Goal: Information Seeking & Learning: Find specific fact

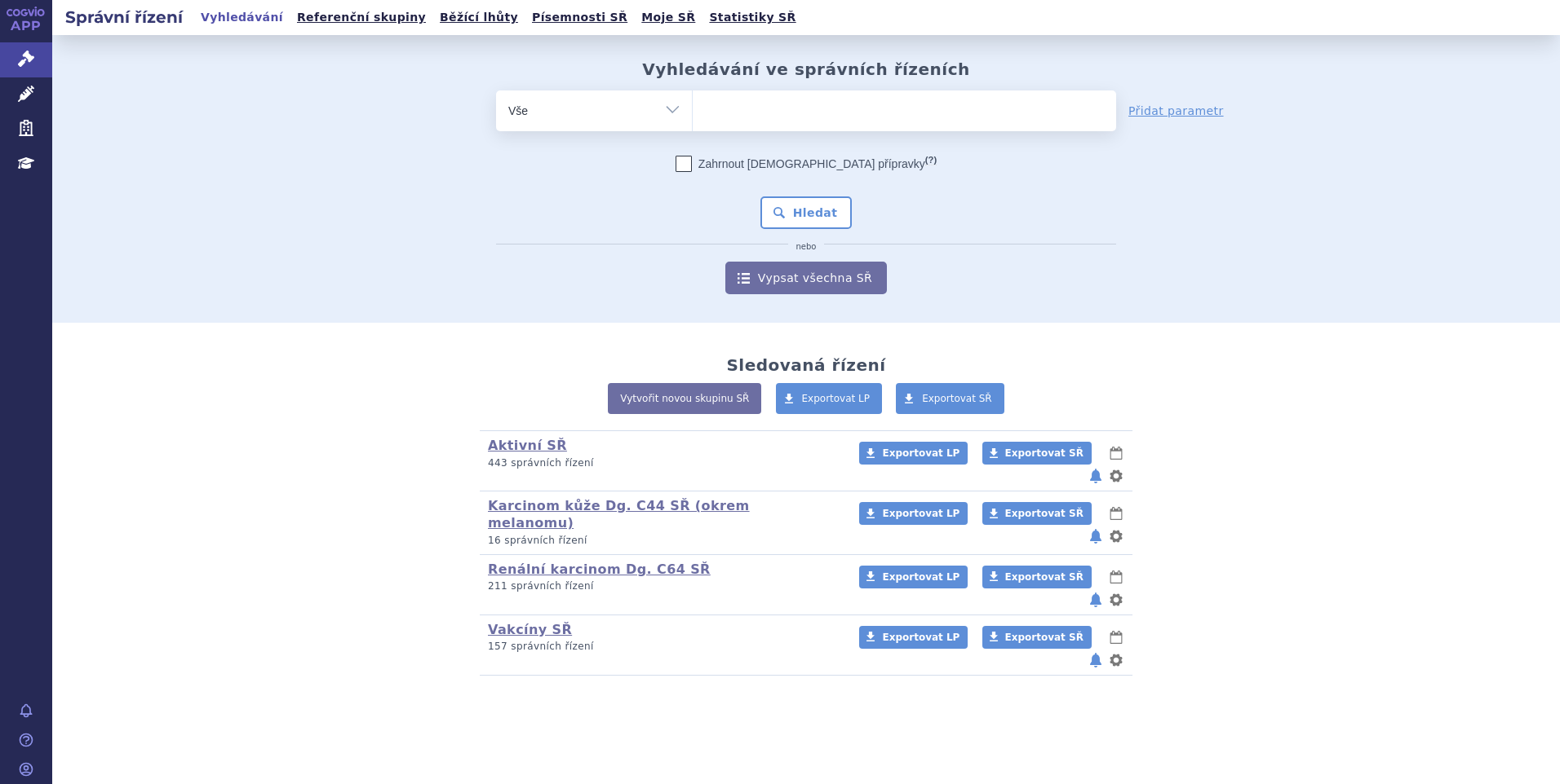
click at [724, 112] on ul at bounding box center [904, 108] width 424 height 34
click at [693, 112] on select at bounding box center [692, 110] width 1 height 41
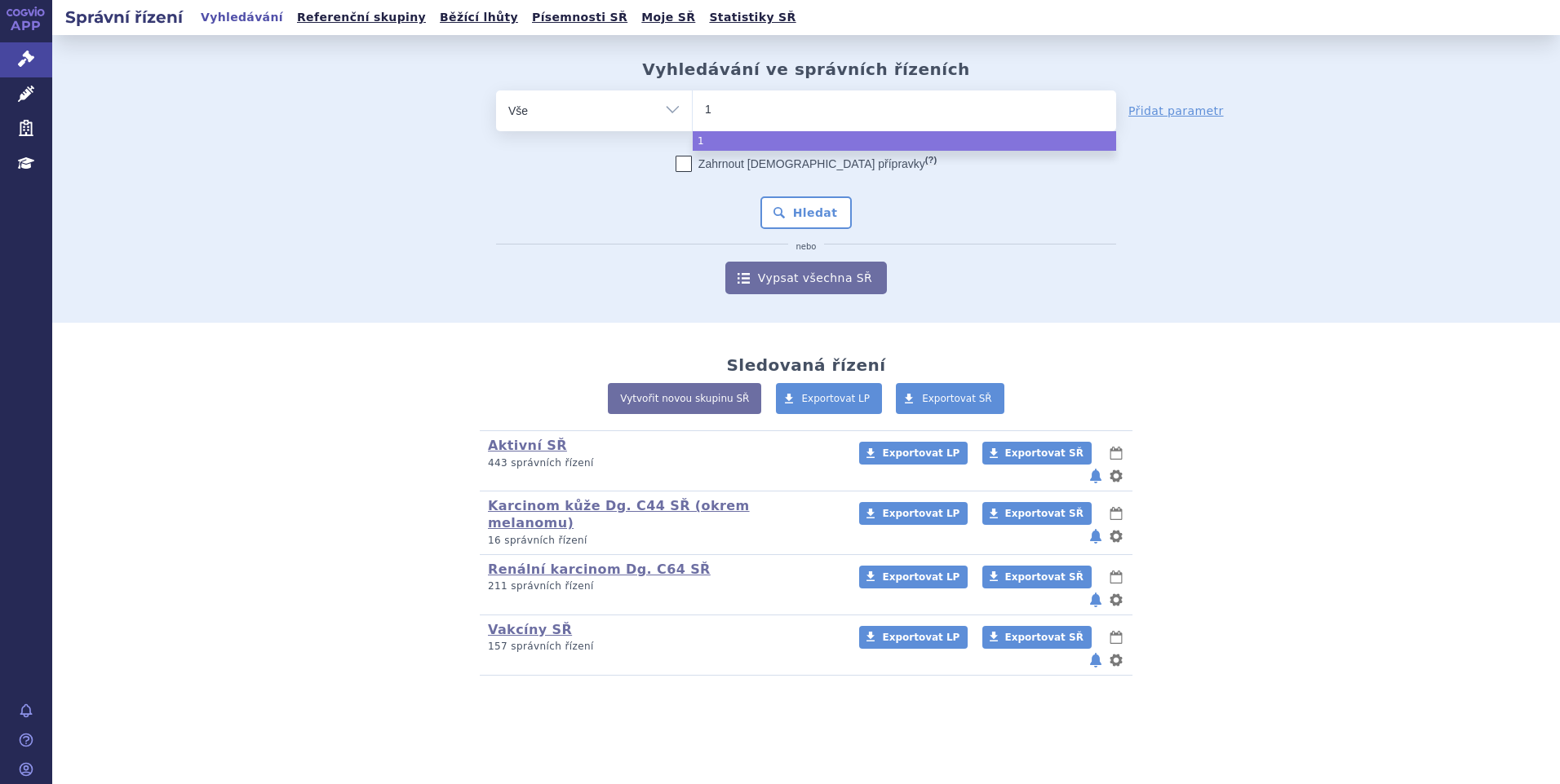
type input "10"
type input "103"
type input "103/"
type input "103/1"
select select "103/1"
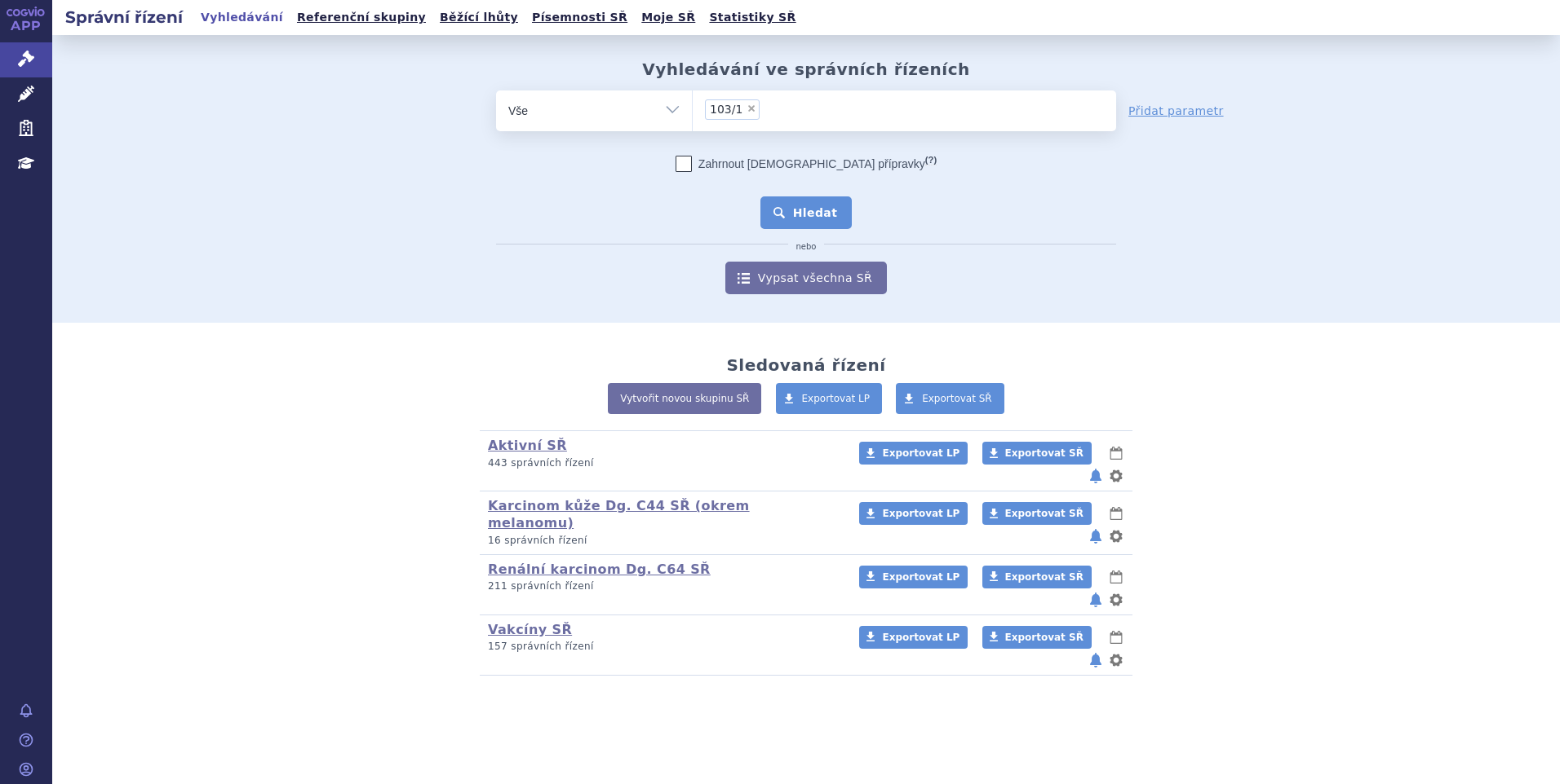
click at [792, 214] on button "Hledat" at bounding box center [806, 212] width 92 height 33
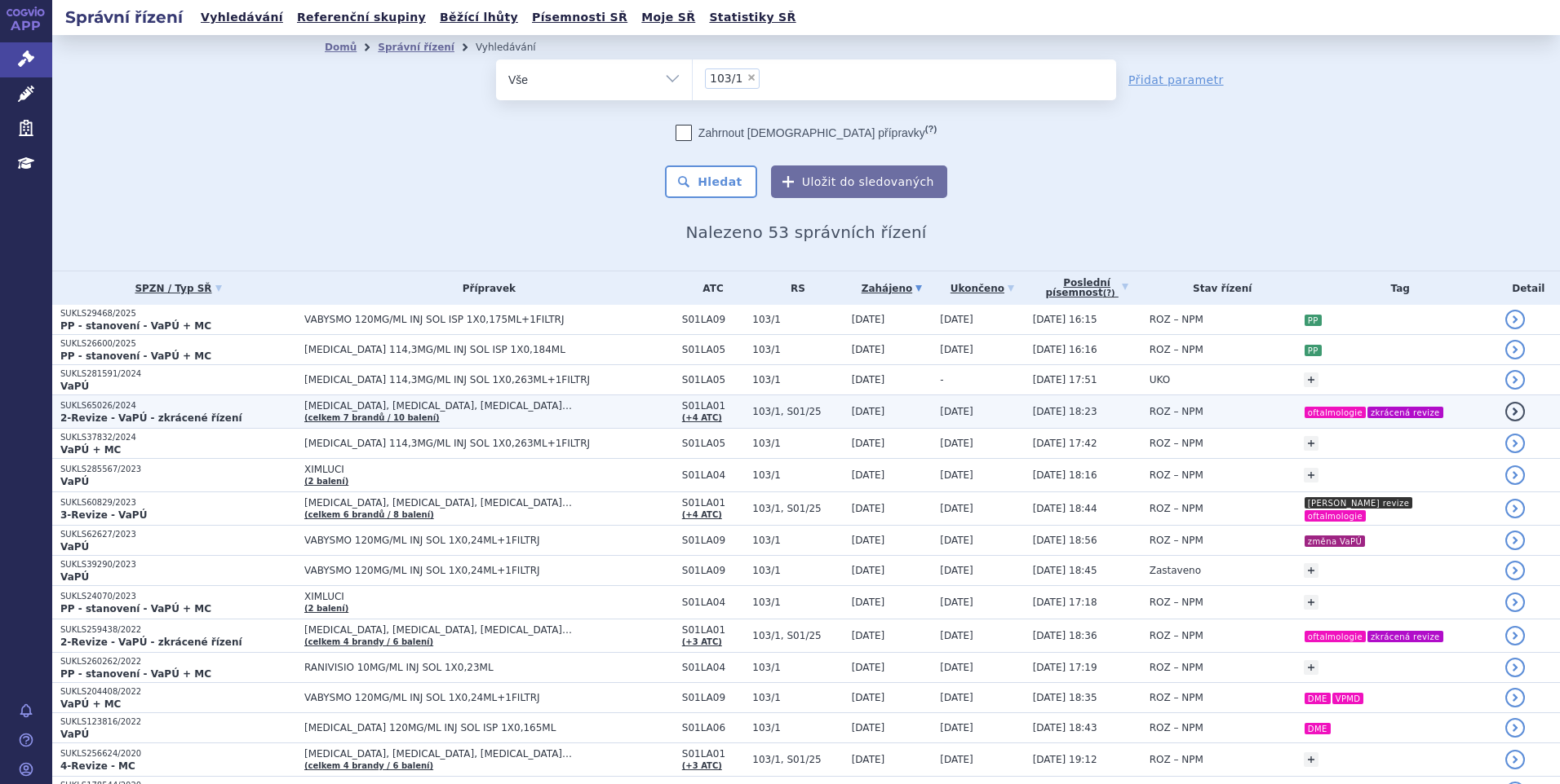
click at [418, 406] on span "[MEDICAL_DATA], [MEDICAL_DATA], [MEDICAL_DATA]…" at bounding box center [488, 405] width 370 height 11
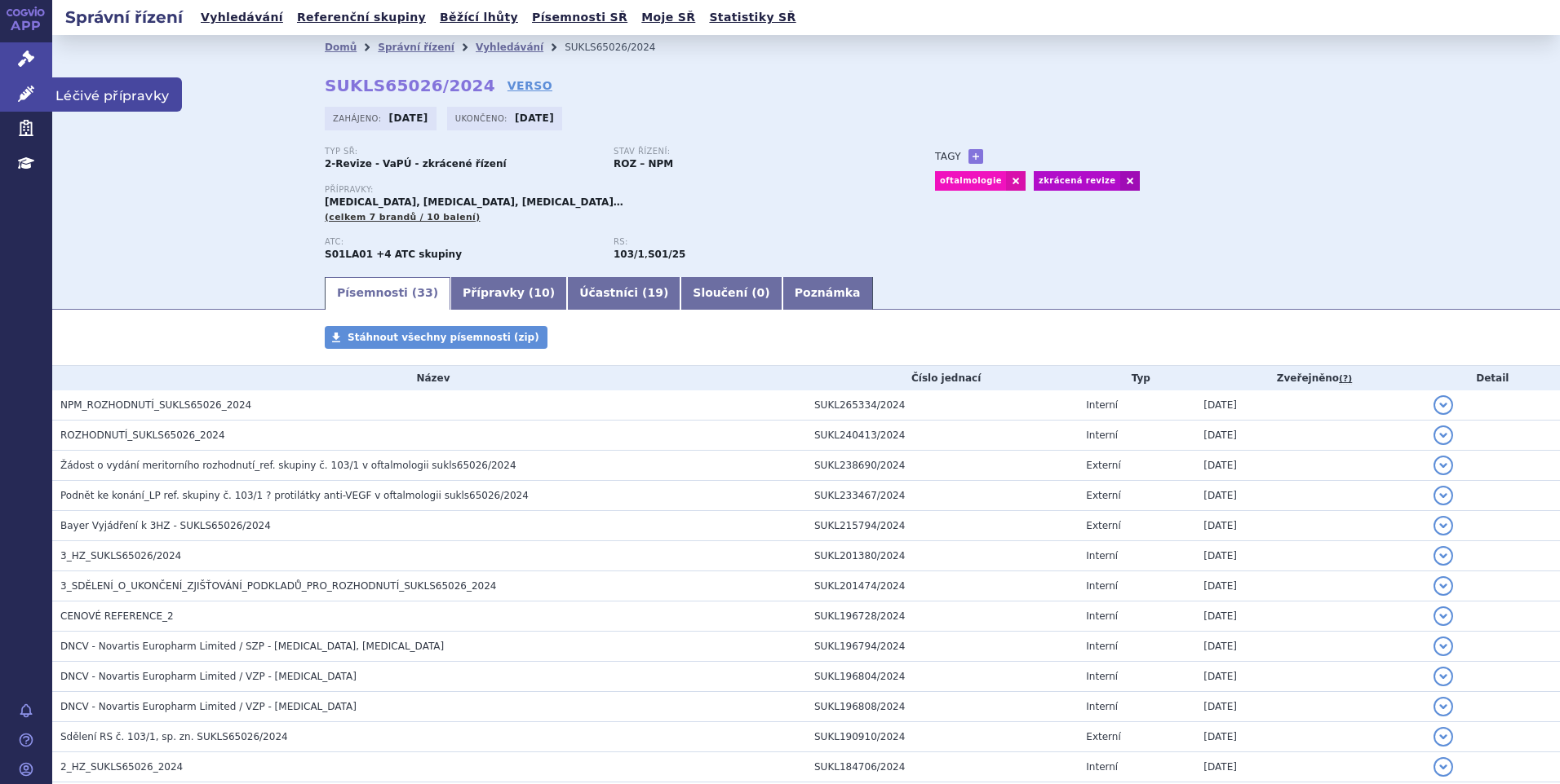
click at [21, 87] on icon at bounding box center [26, 94] width 16 height 16
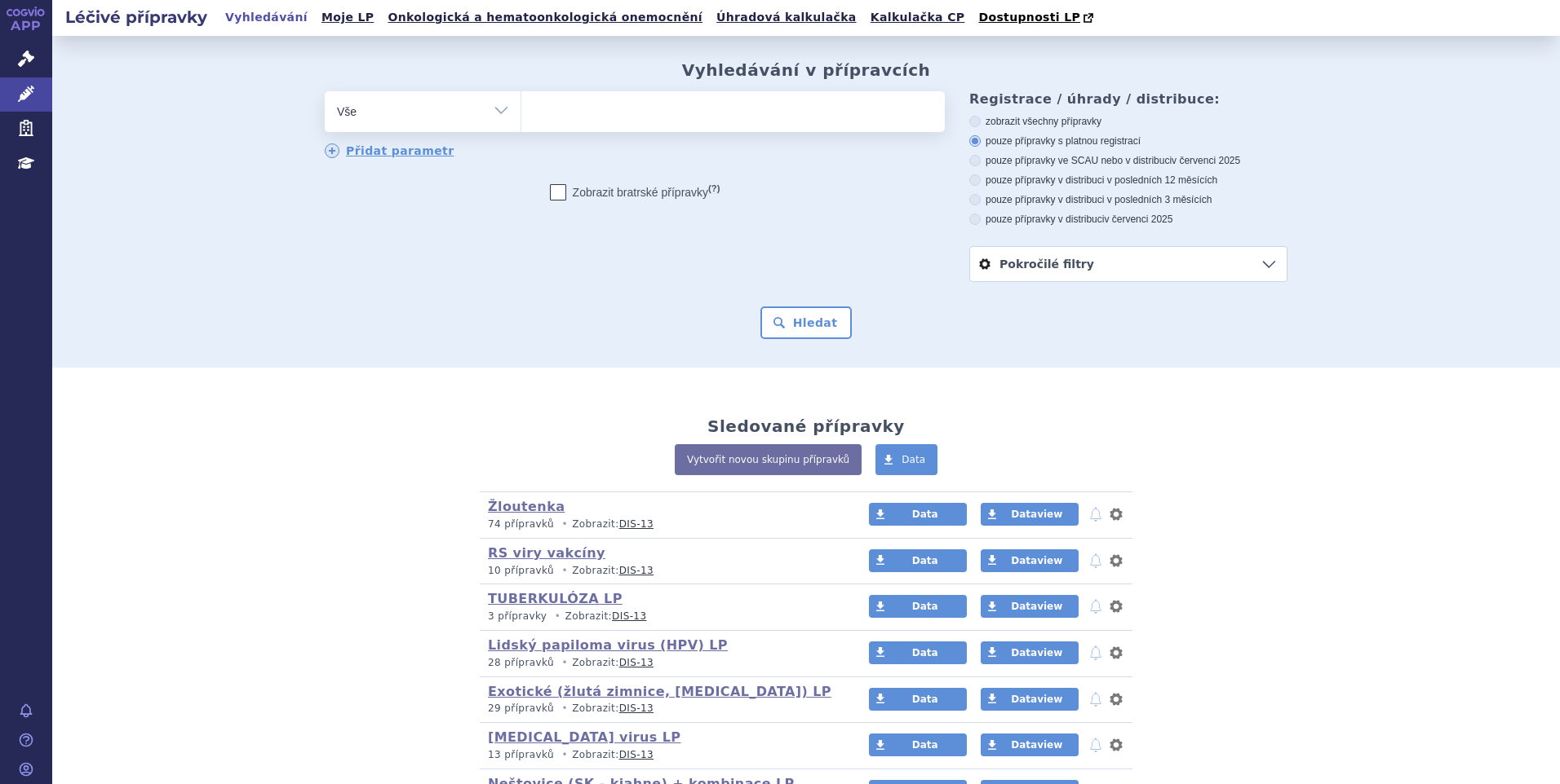
click at [583, 109] on ul at bounding box center [733, 109] width 424 height 34
click at [521, 109] on select at bounding box center [520, 111] width 1 height 41
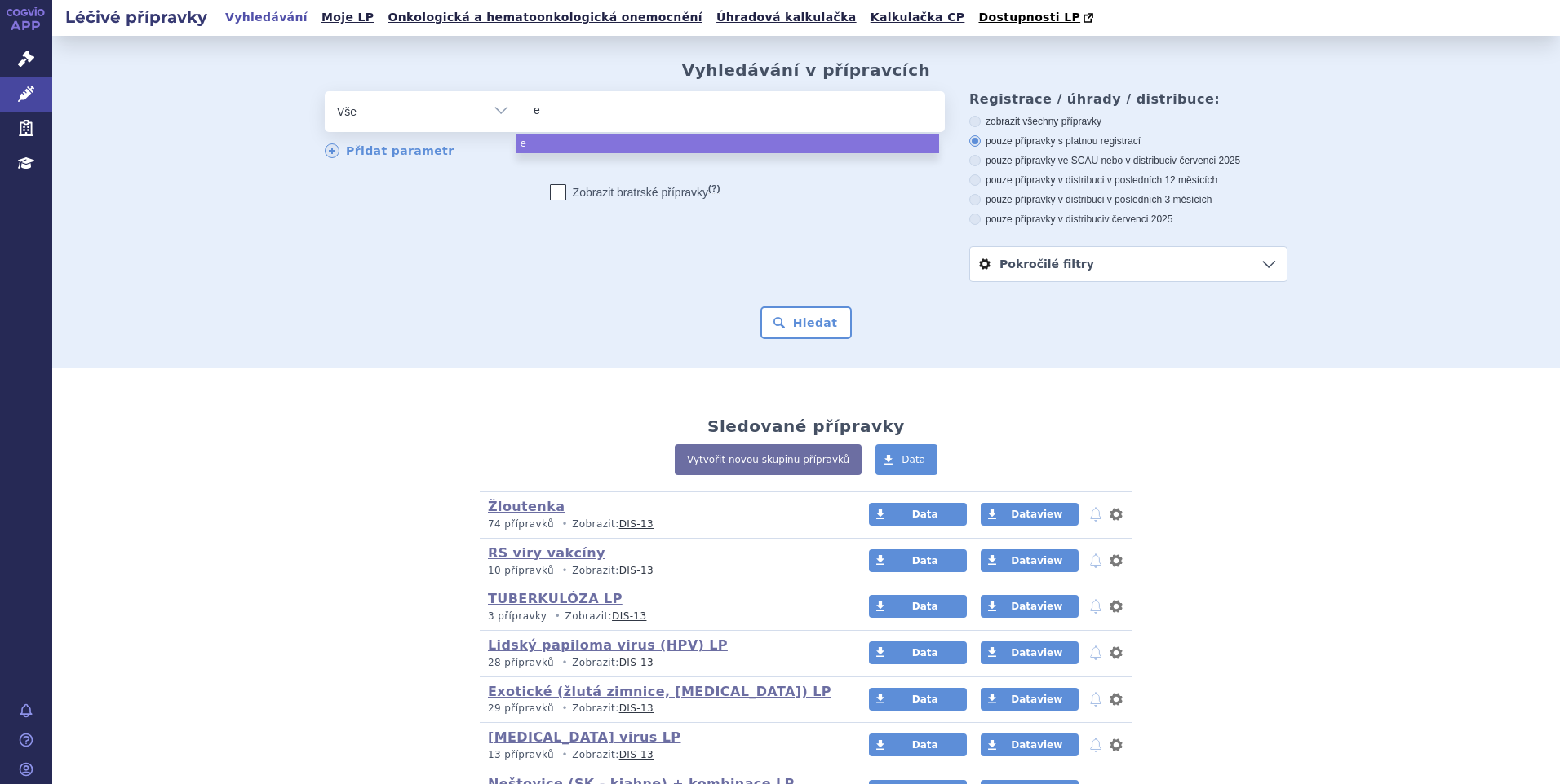
type input "ey"
type input "eyl"
type input "[MEDICAL_DATA]"
select select "[MEDICAL_DATA]"
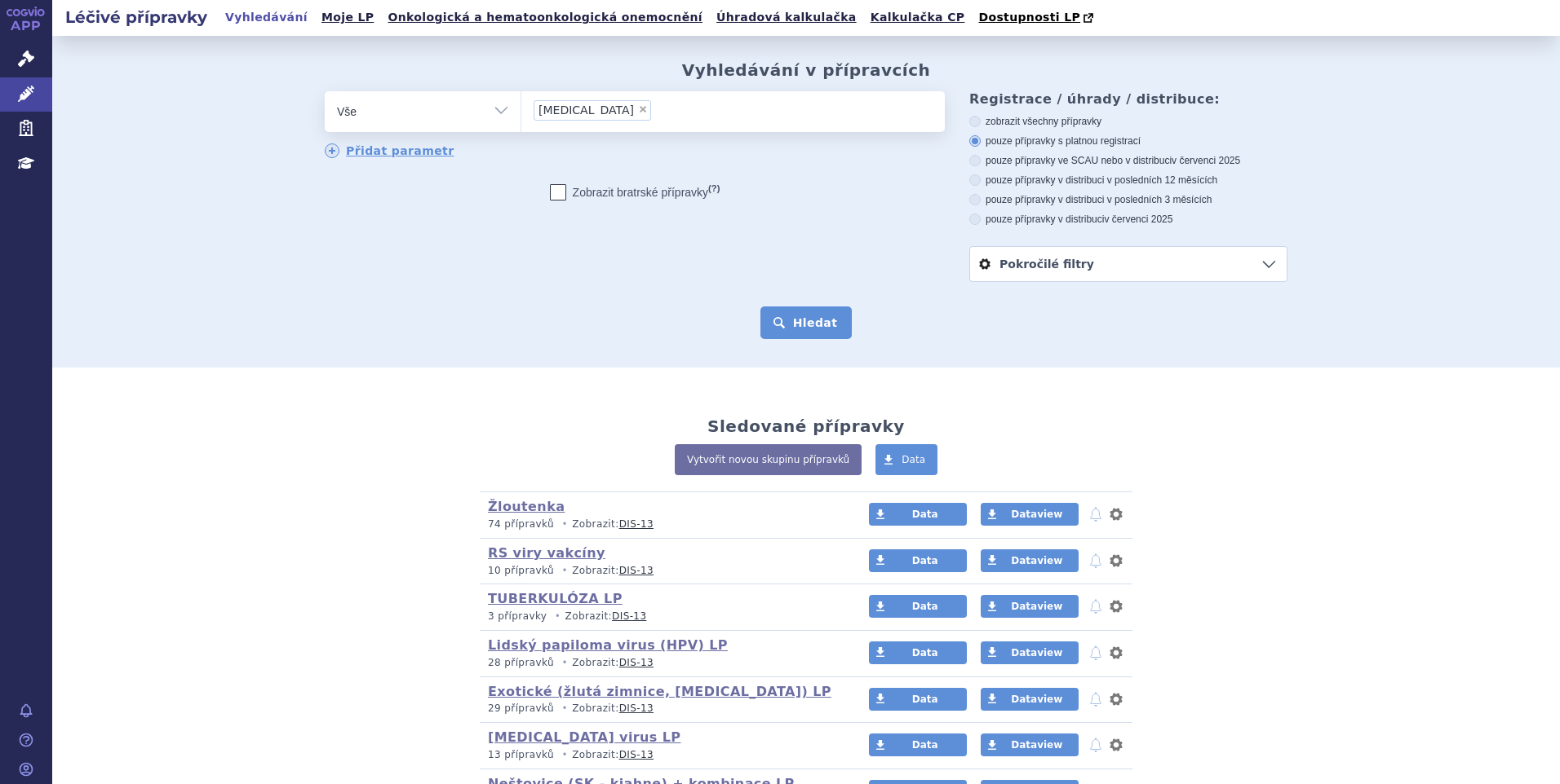
click at [777, 309] on button "Hledat" at bounding box center [806, 323] width 92 height 33
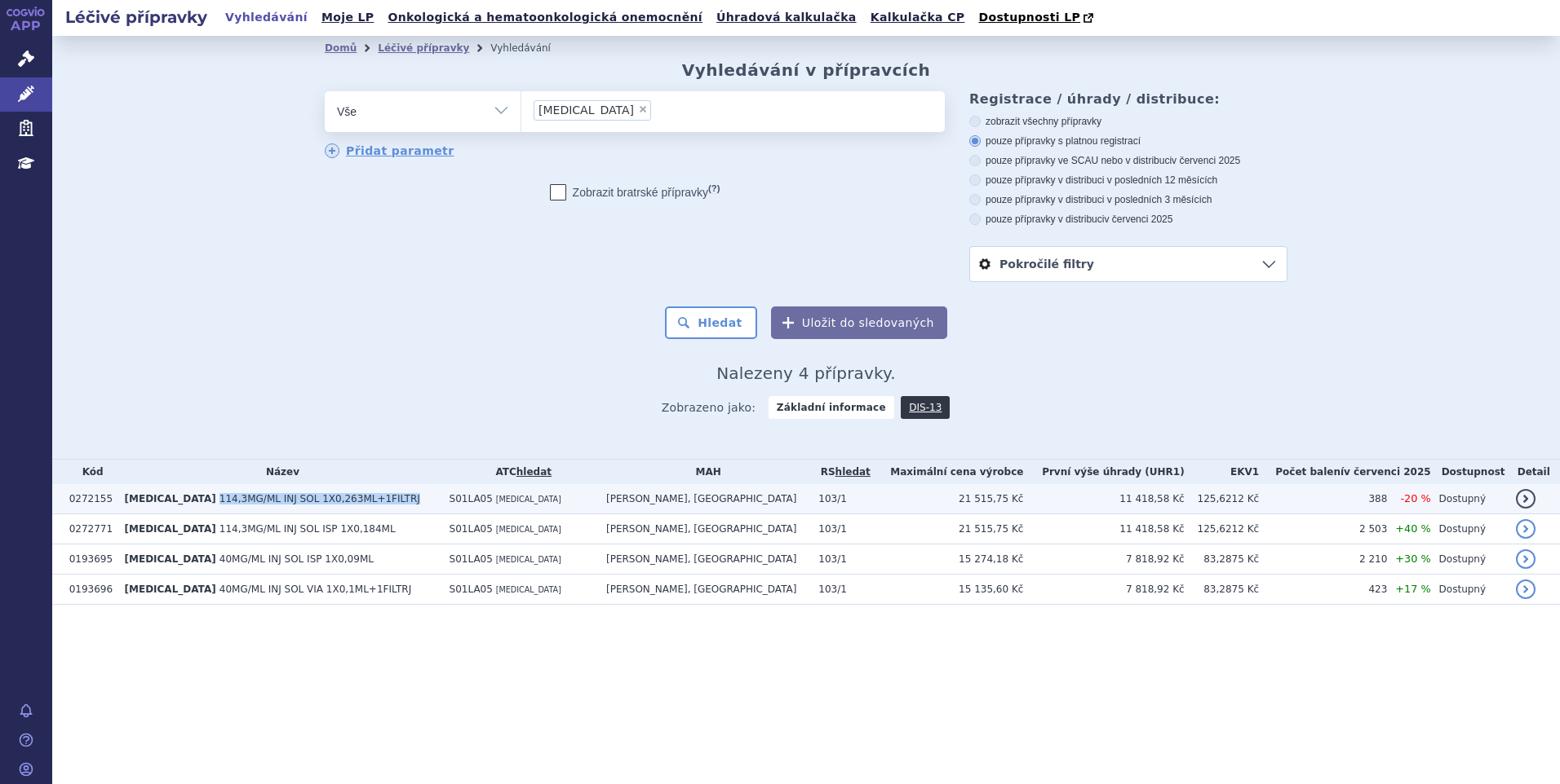
drag, startPoint x: 372, startPoint y: 503, endPoint x: 162, endPoint y: 504, distance: 210.0
click at [162, 504] on td "EYLEA 114,3MG/ML INJ SOL 1X0,263ML+1FILTRJ" at bounding box center [279, 499] width 325 height 30
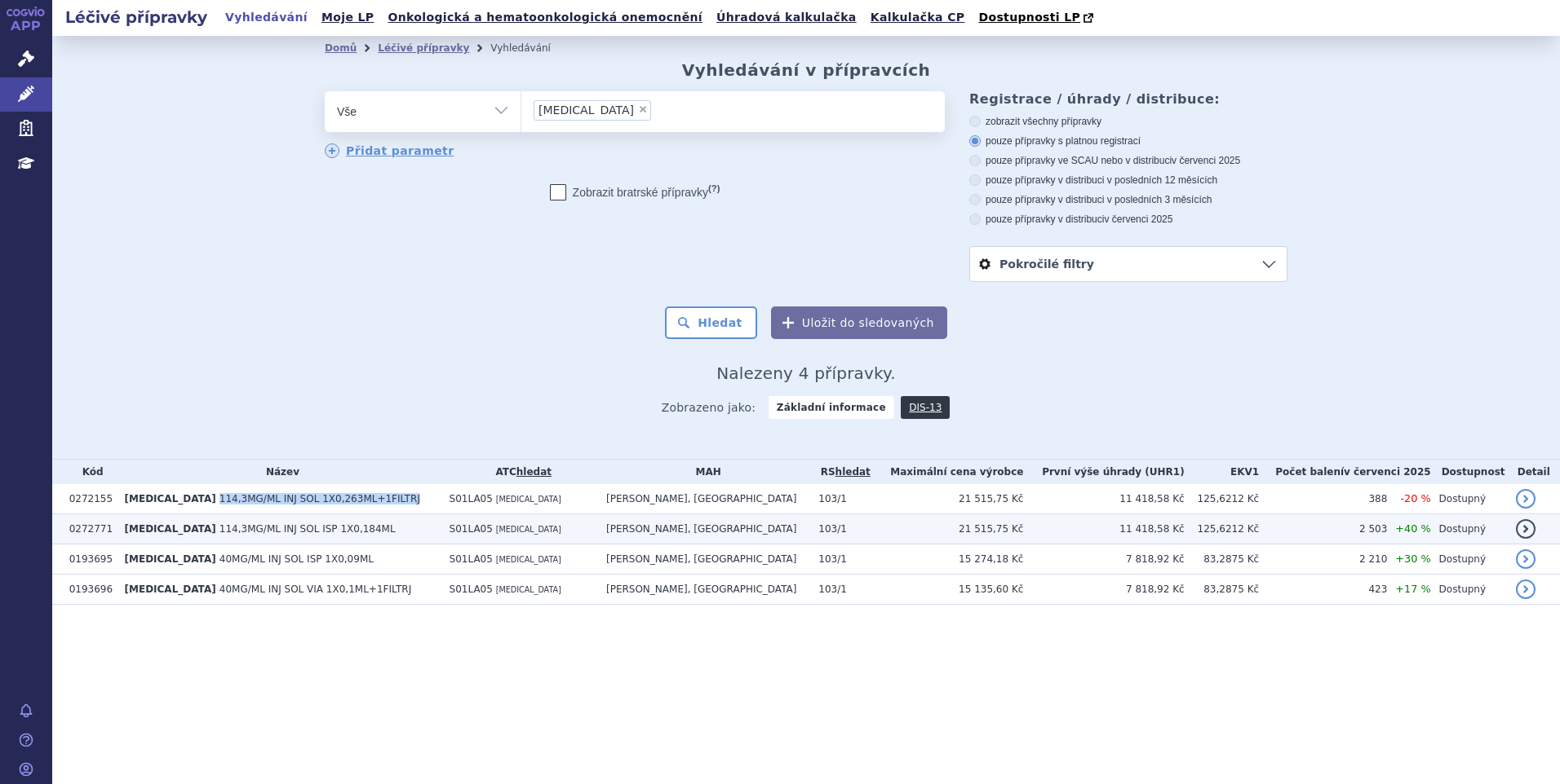
copy span "114,3MG/ML INJ SOL 1X0,263ML+1FILTRJ"
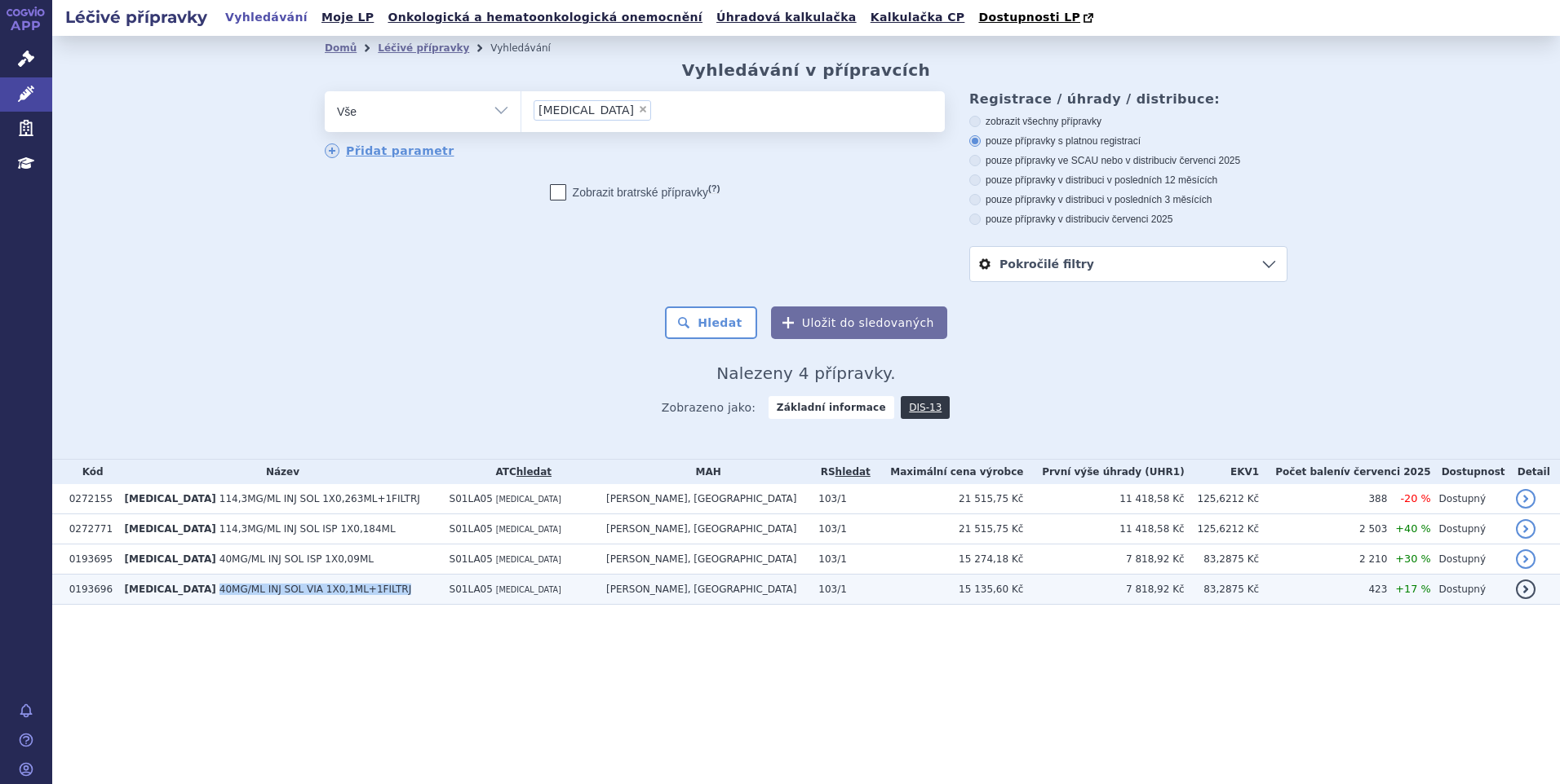
drag, startPoint x: 378, startPoint y: 593, endPoint x: 163, endPoint y: 604, distance: 215.3
click at [163, 604] on td "EYLEA 40MG/ML INJ SOL VIA 1X0,1ML+1FILTRJ" at bounding box center [279, 590] width 325 height 30
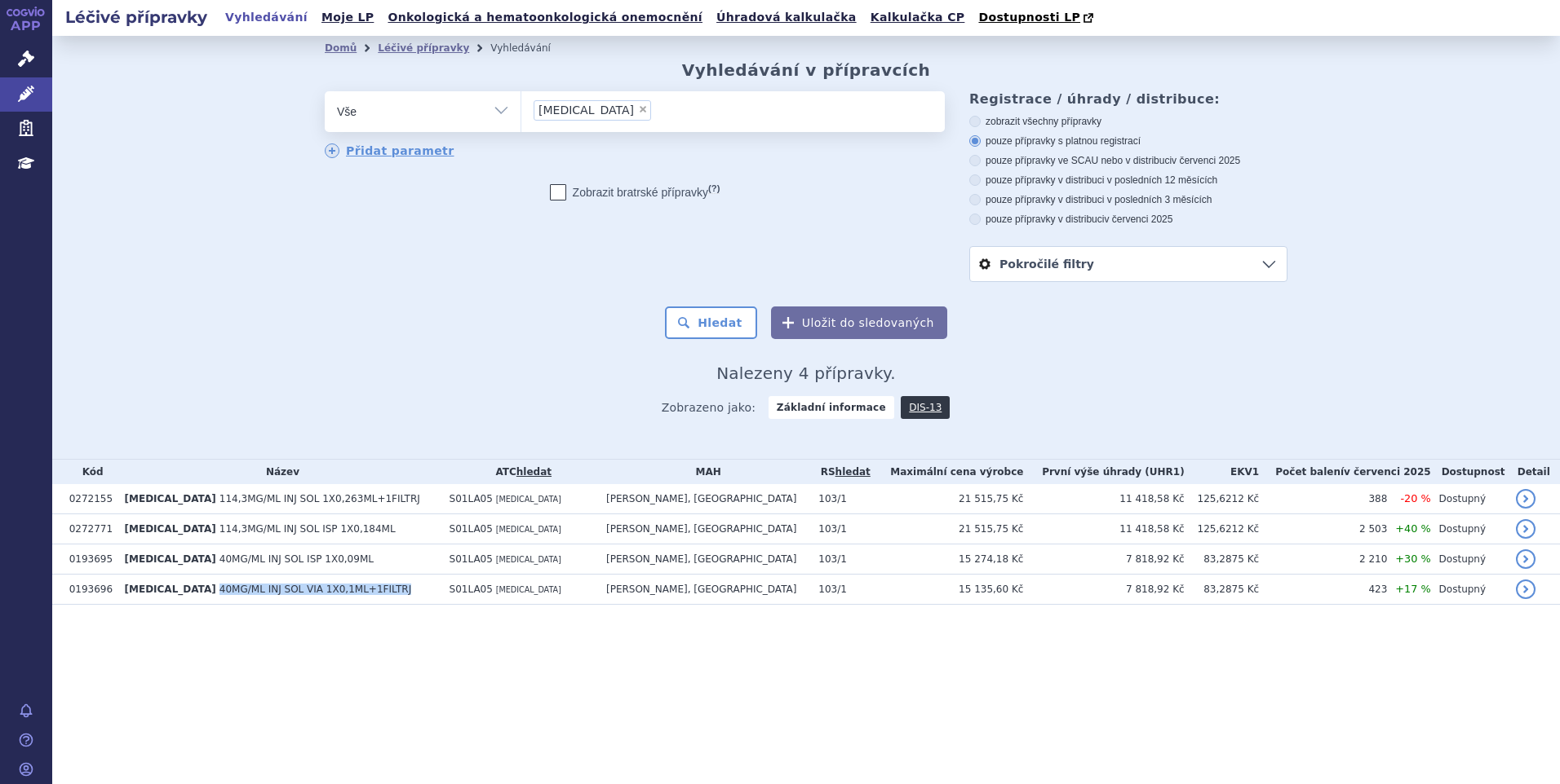
copy span "40MG/ML INJ SOL VIA 1X0,1ML+1FILTRJ"
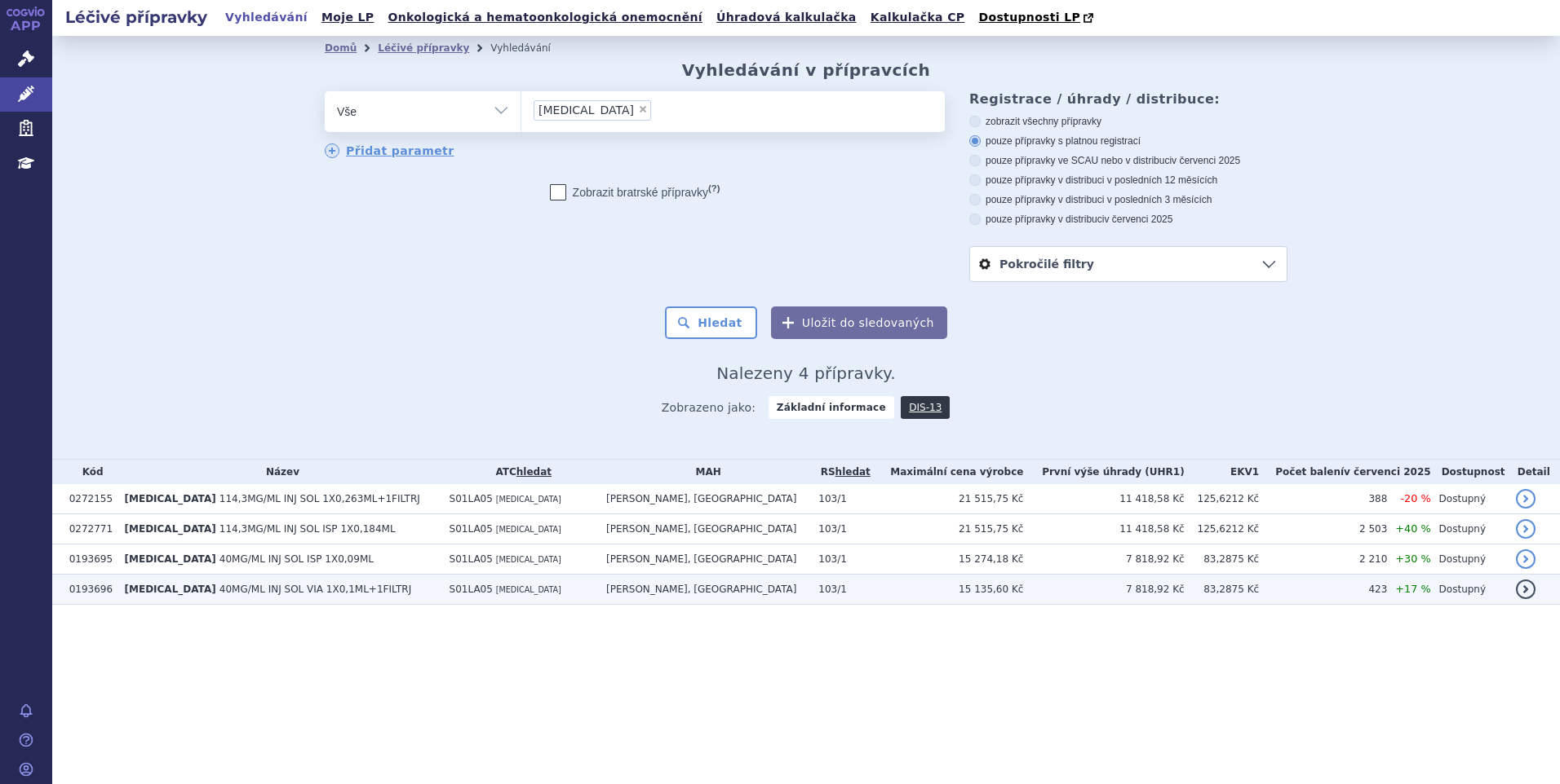
click at [1171, 588] on td "7 818,92 Kč" at bounding box center [1102, 590] width 160 height 30
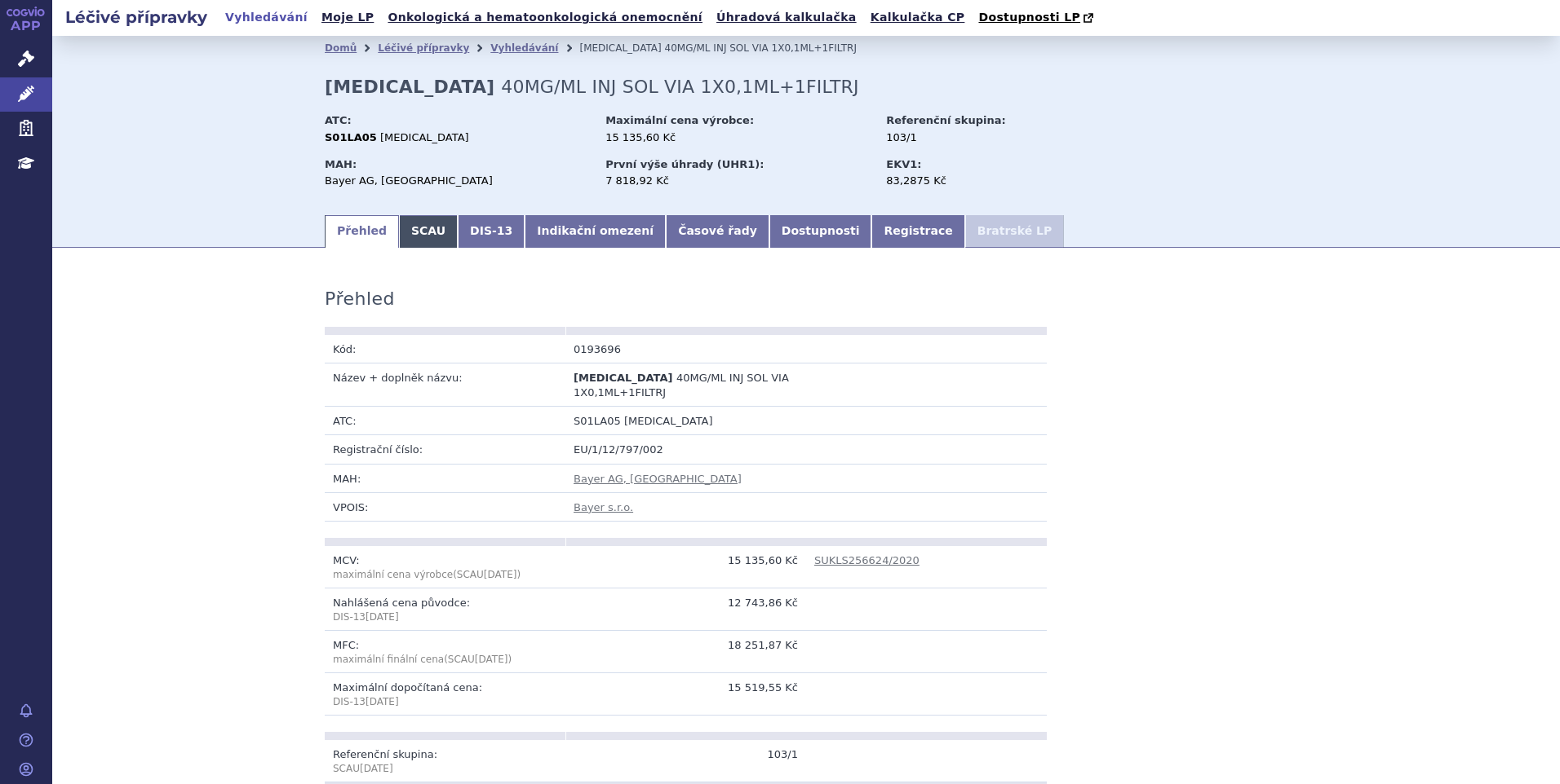
click at [419, 233] on link "SCAU" at bounding box center [428, 231] width 59 height 33
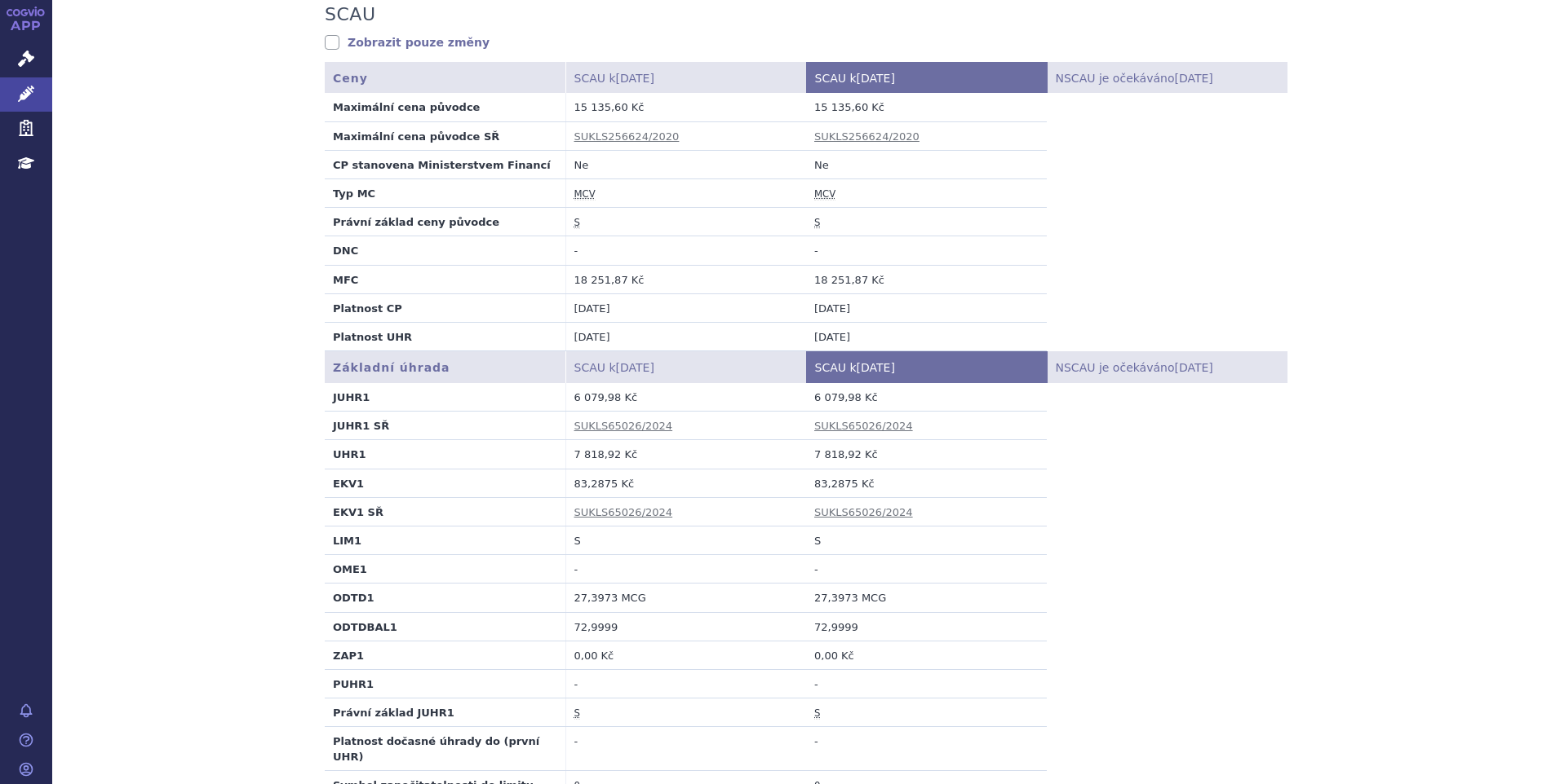
scroll to position [326, 0]
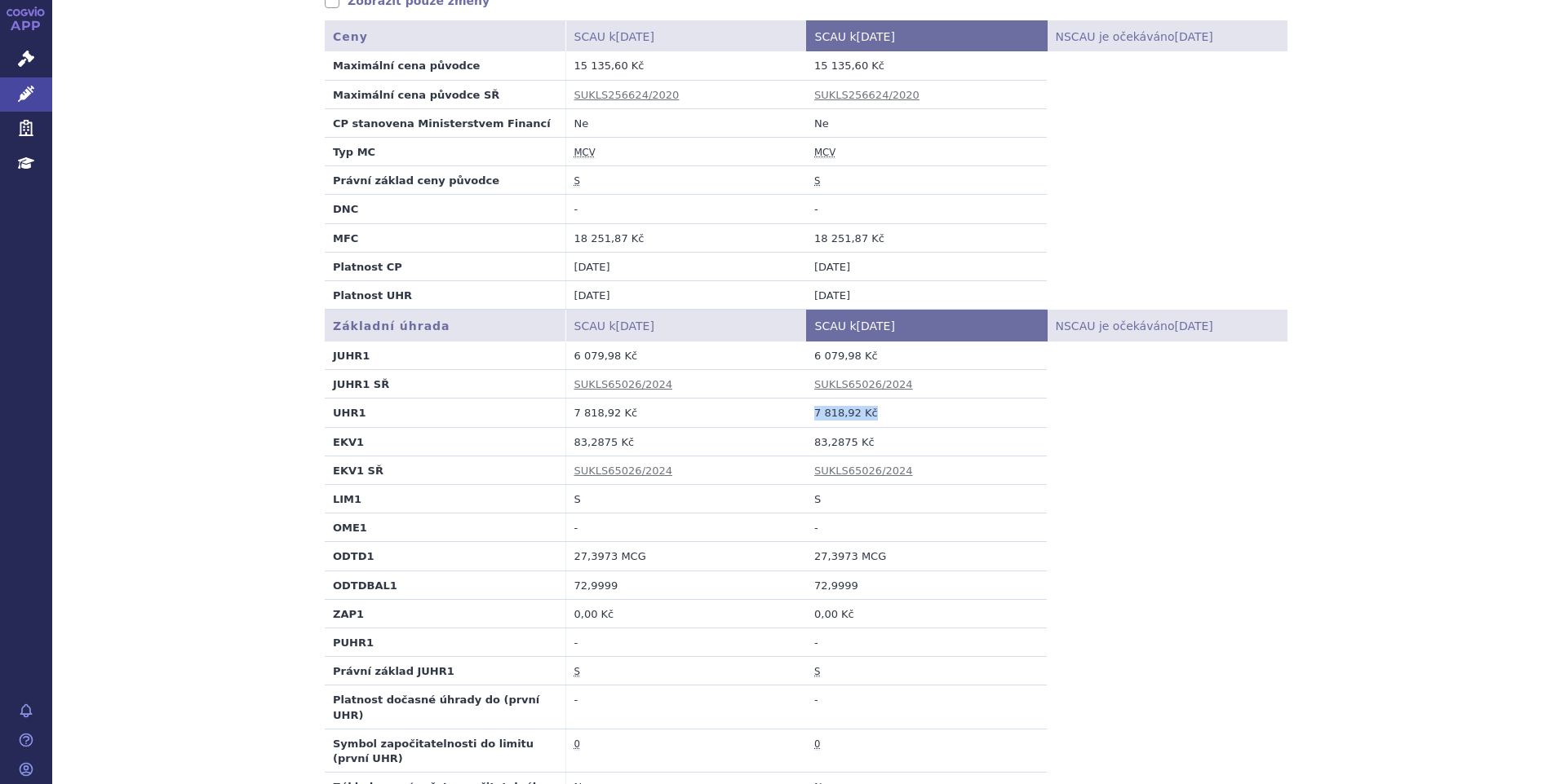
drag, startPoint x: 887, startPoint y: 419, endPoint x: 799, endPoint y: 413, distance: 88.2
click at [805, 413] on td "7 818,92 Kč" at bounding box center [925, 412] width 240 height 29
copy td "7 818,92 Kč"
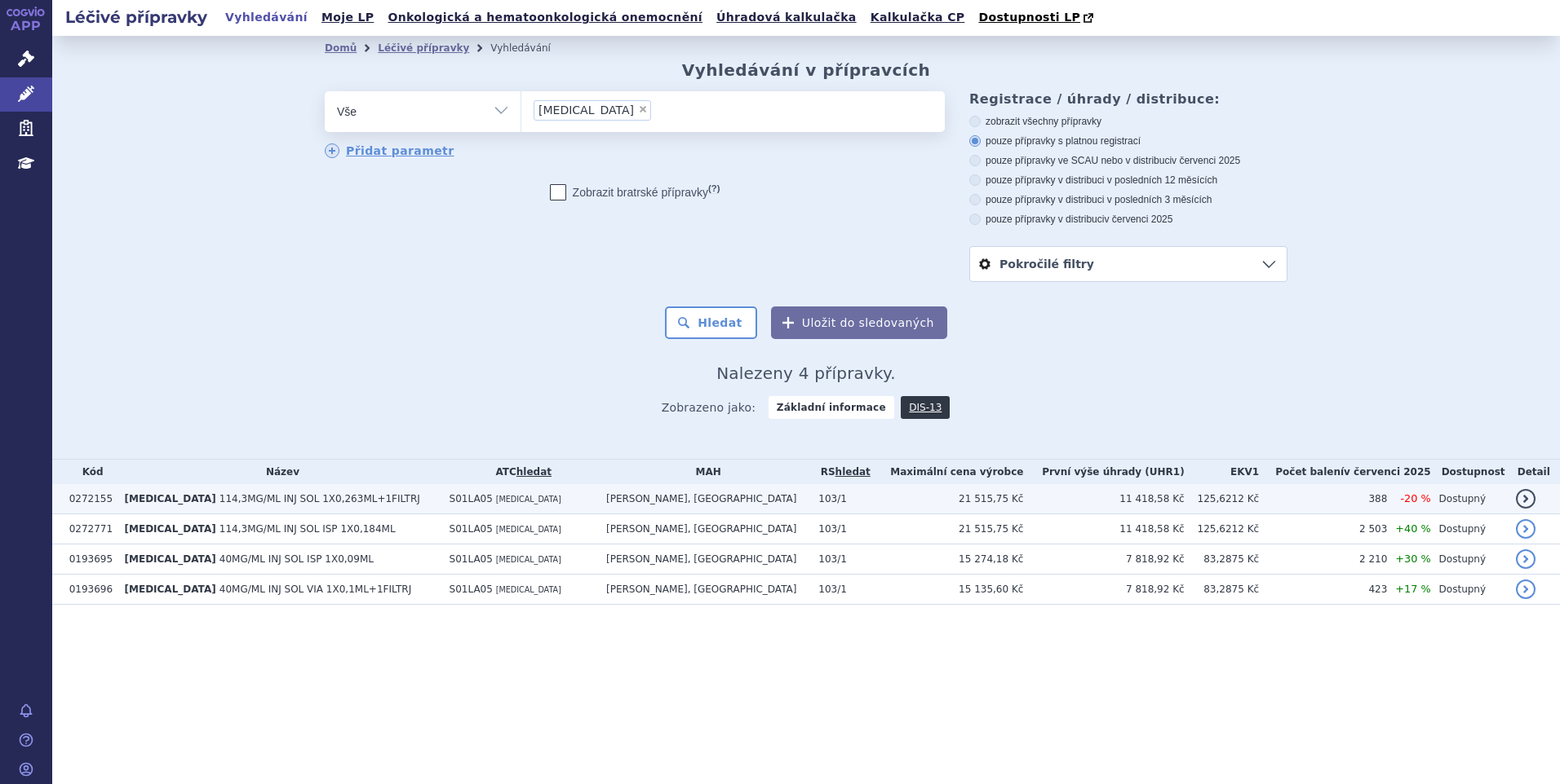
click at [828, 505] on td "103/1" at bounding box center [841, 499] width 62 height 30
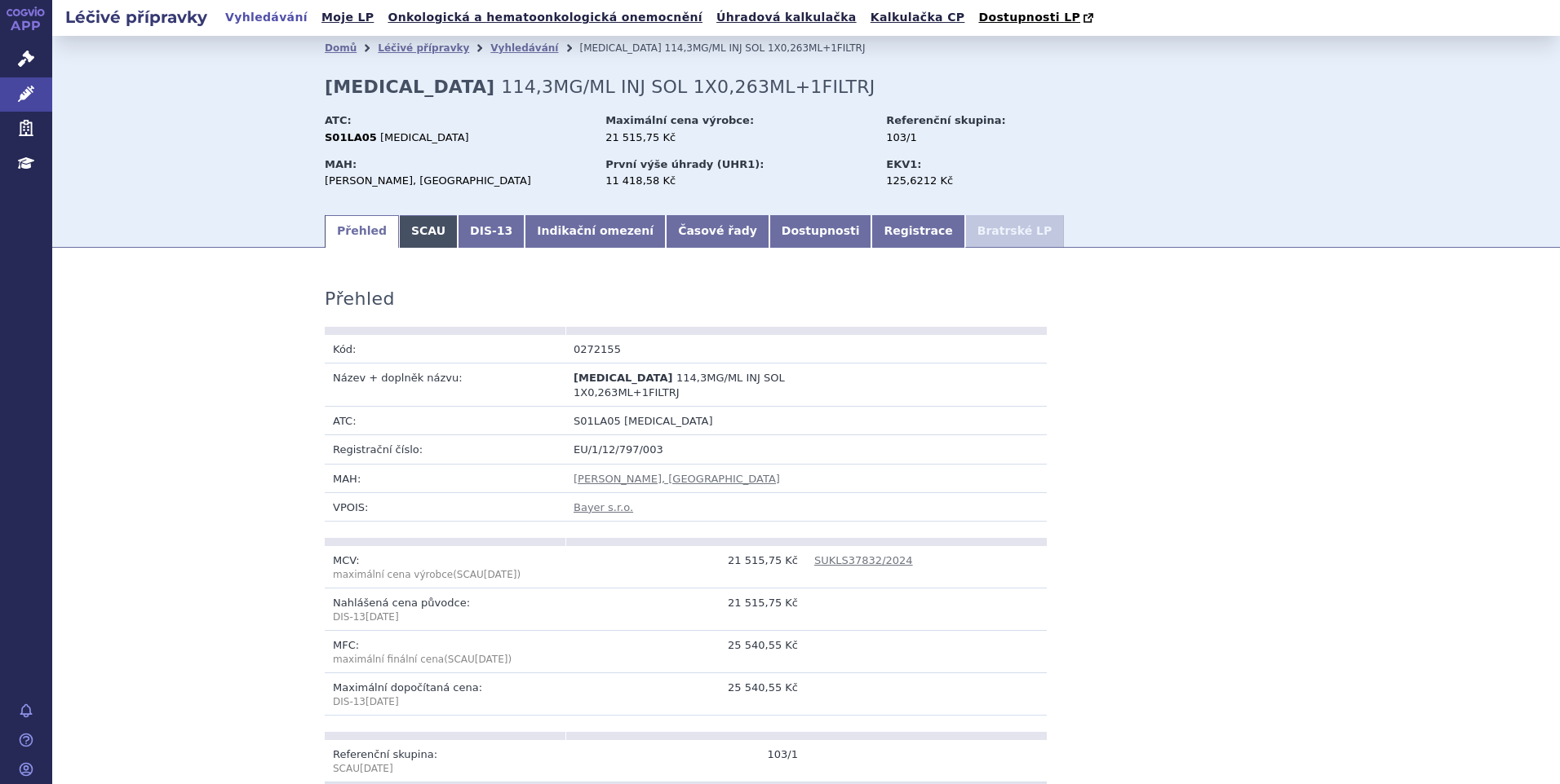
click at [416, 233] on link "SCAU" at bounding box center [428, 231] width 59 height 33
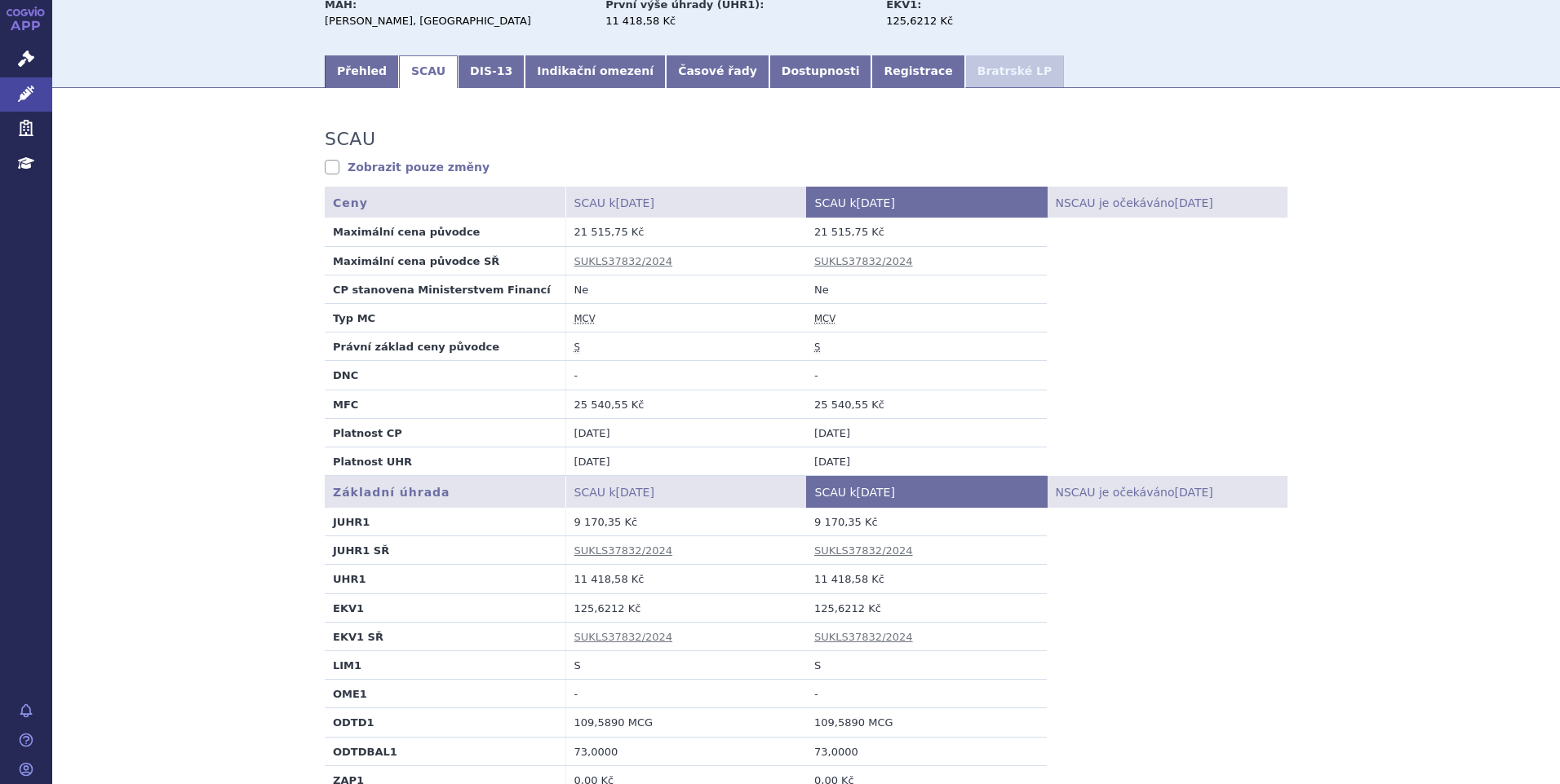
scroll to position [163, 0]
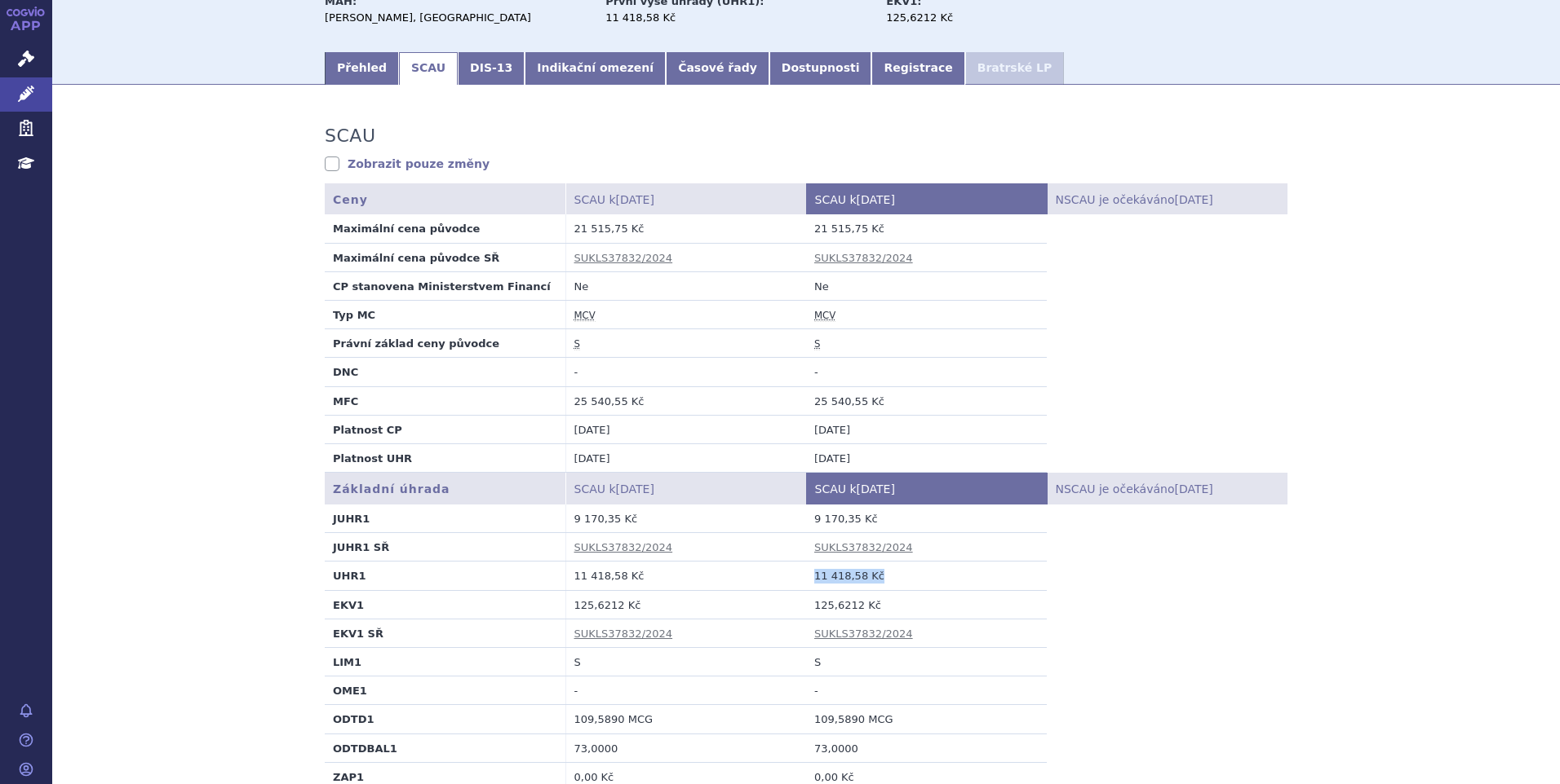
drag, startPoint x: 846, startPoint y: 583, endPoint x: 768, endPoint y: 584, distance: 78.0
click at [768, 584] on tr "UHR1 11 418,58 Kč 11 418,58 Kč" at bounding box center [806, 576] width 963 height 29
copy tr "11 418,58 Kč 11 418,58 Kč"
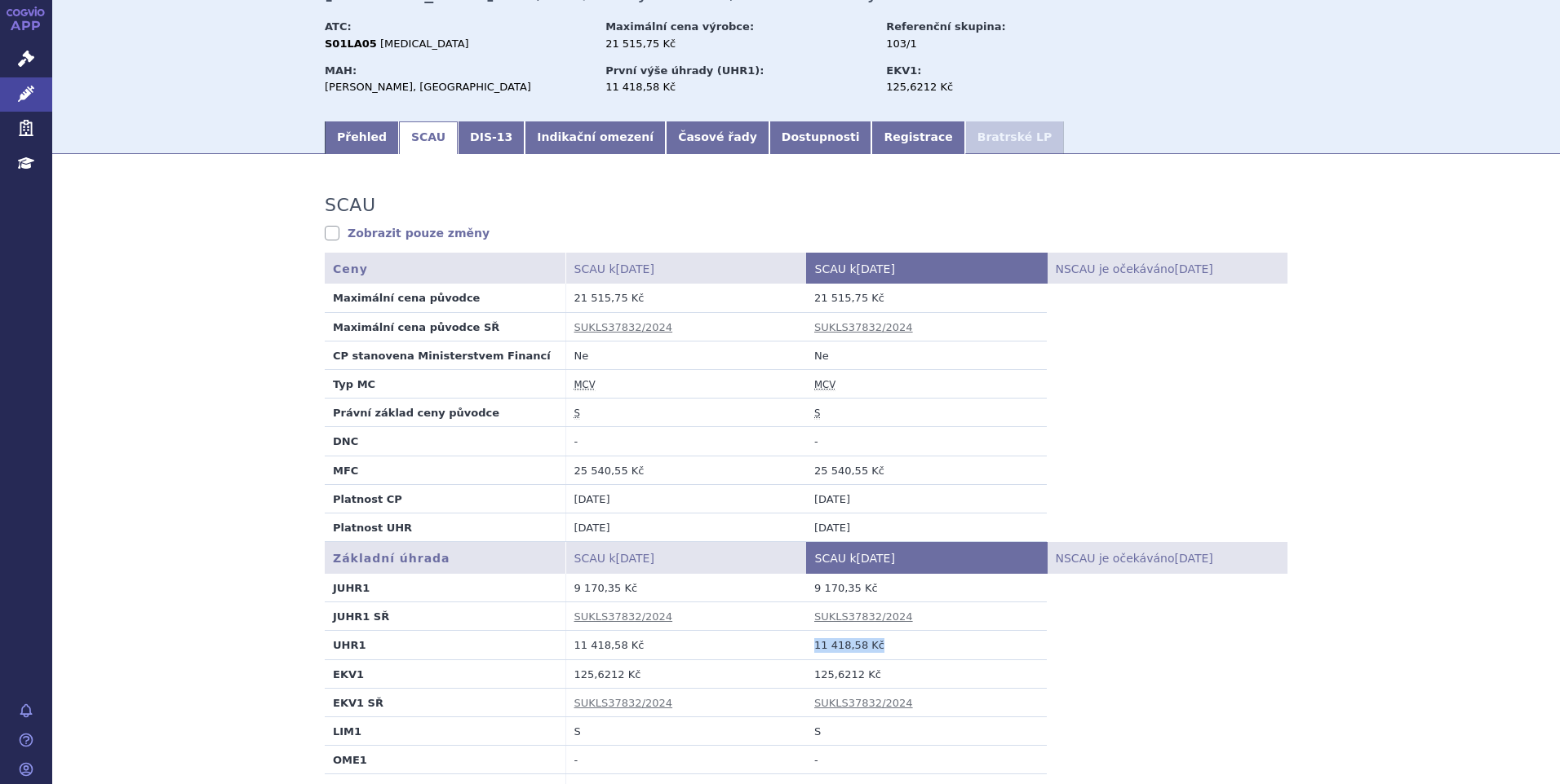
scroll to position [0, 0]
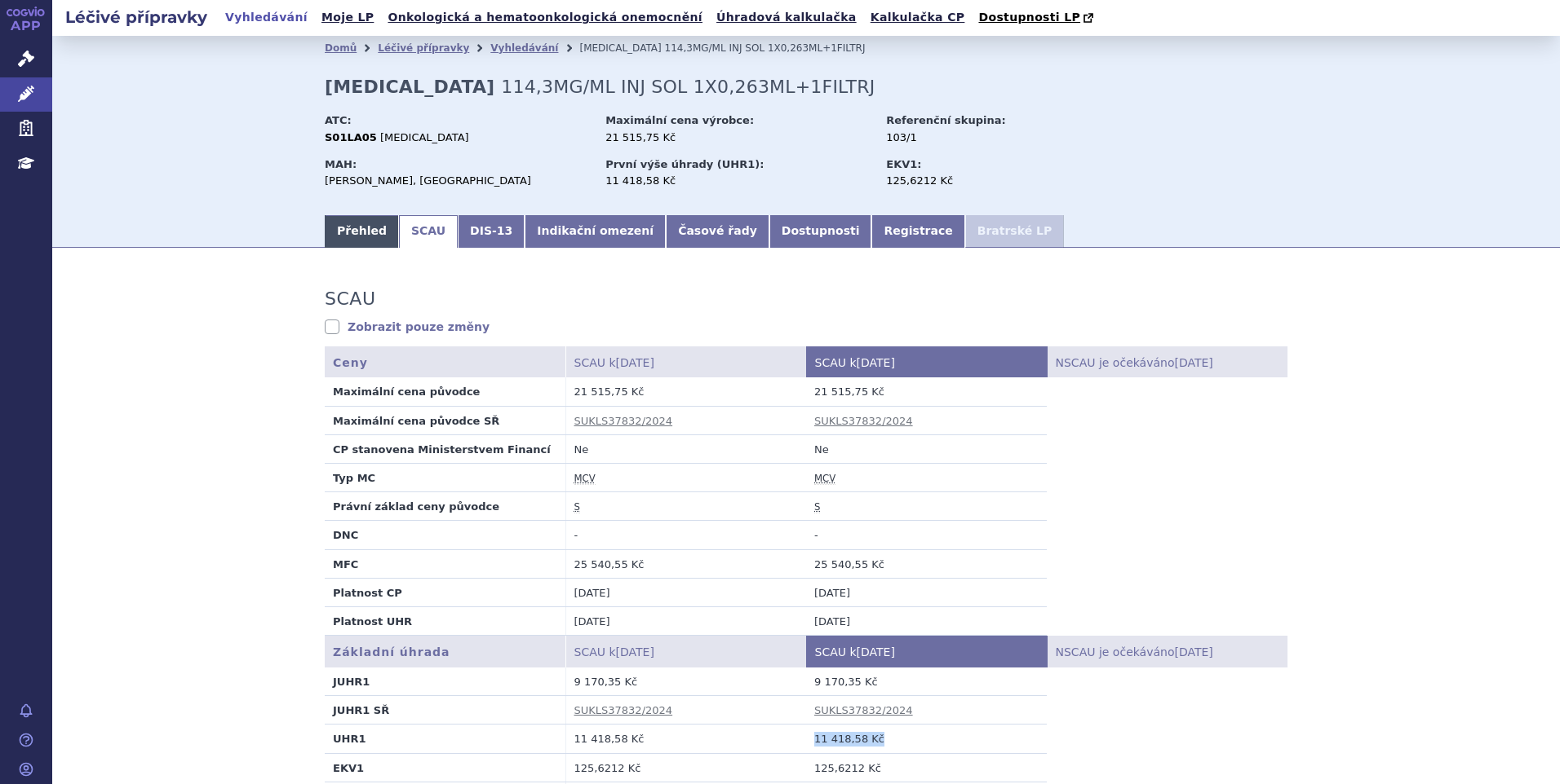
click at [352, 233] on link "Přehled" at bounding box center [362, 231] width 74 height 33
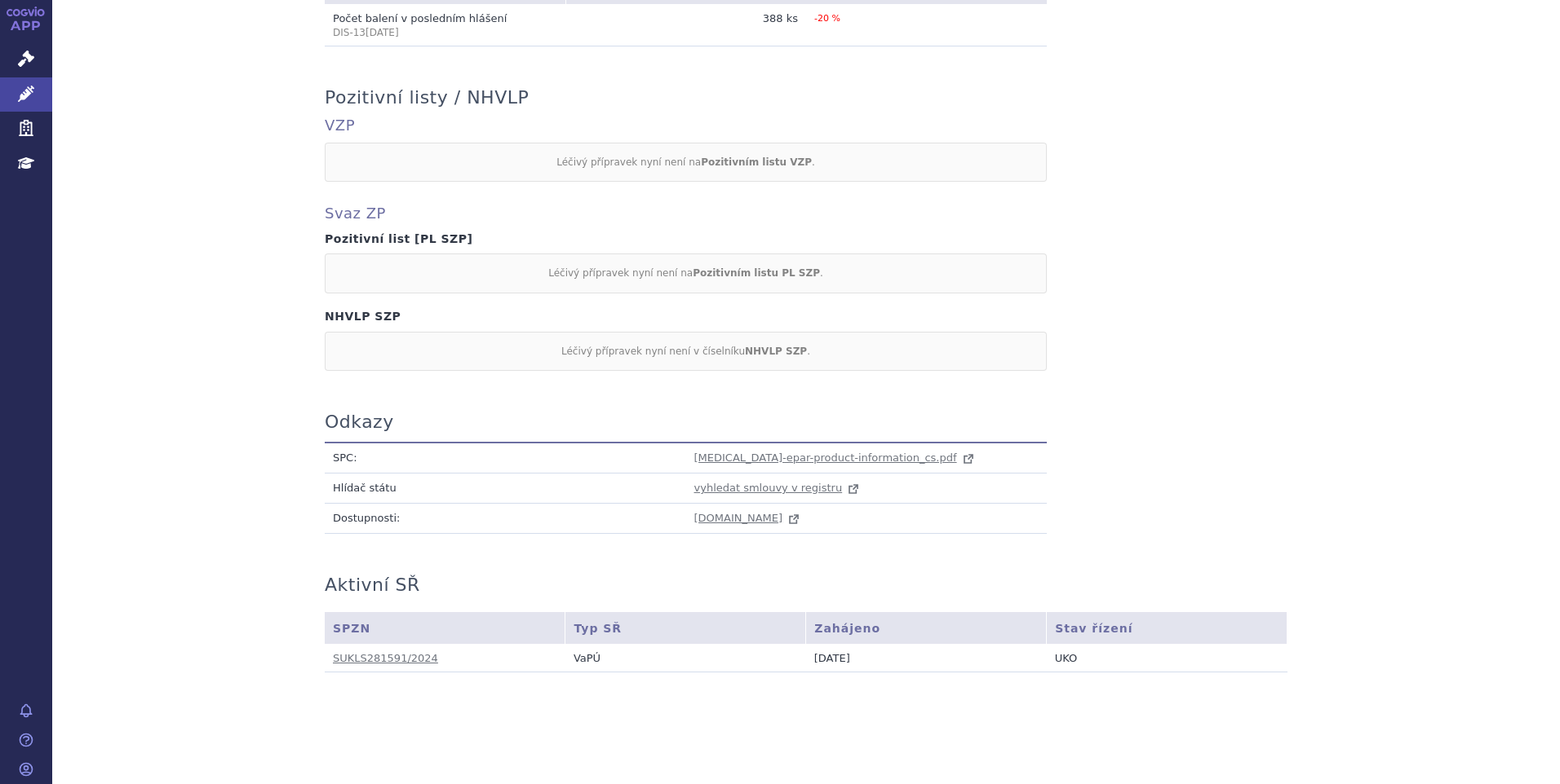
scroll to position [1321, 0]
click at [763, 449] on span "eylea-epar-product-information_cs.pdf" at bounding box center [824, 455] width 262 height 12
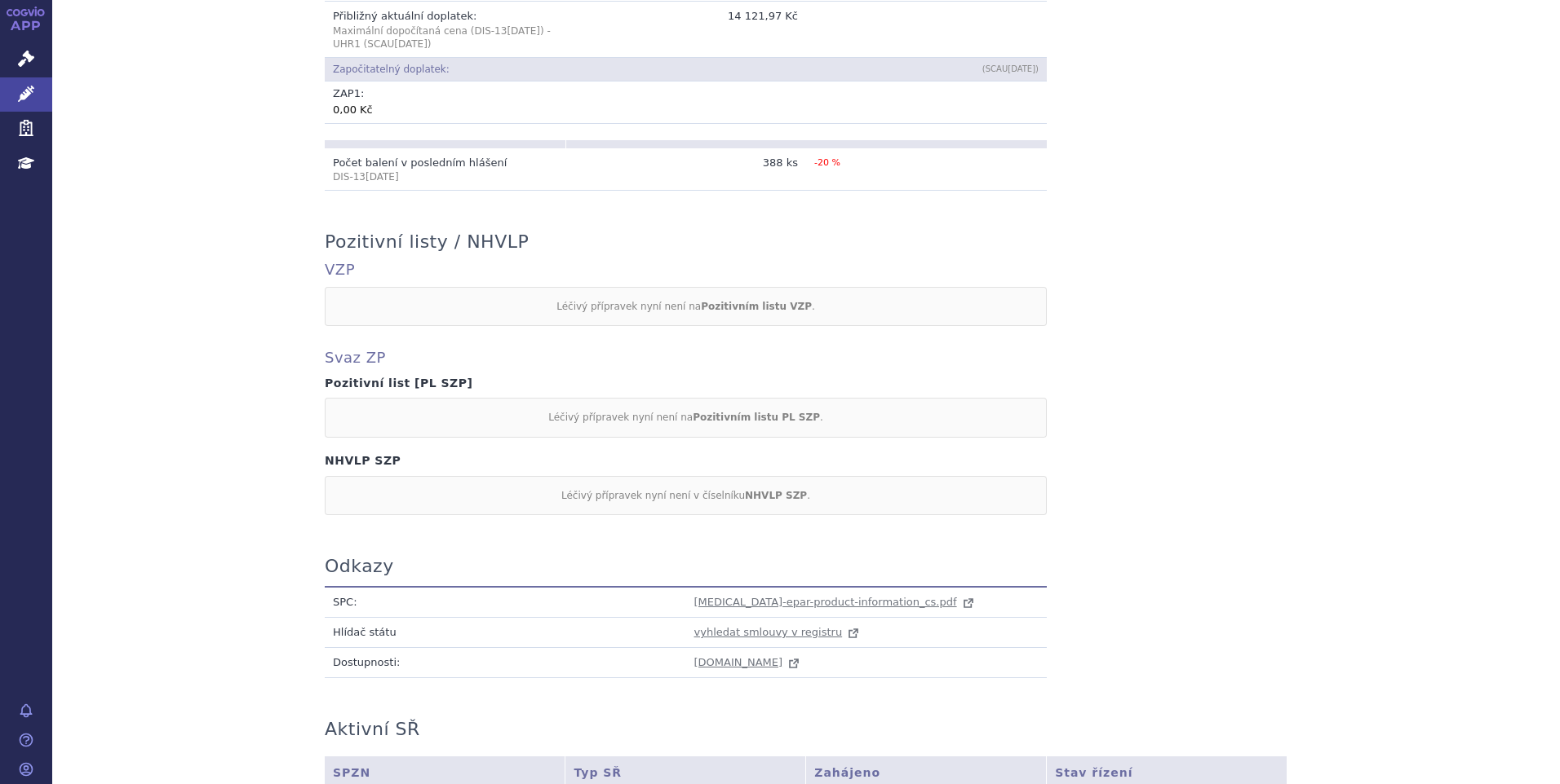
scroll to position [994, 0]
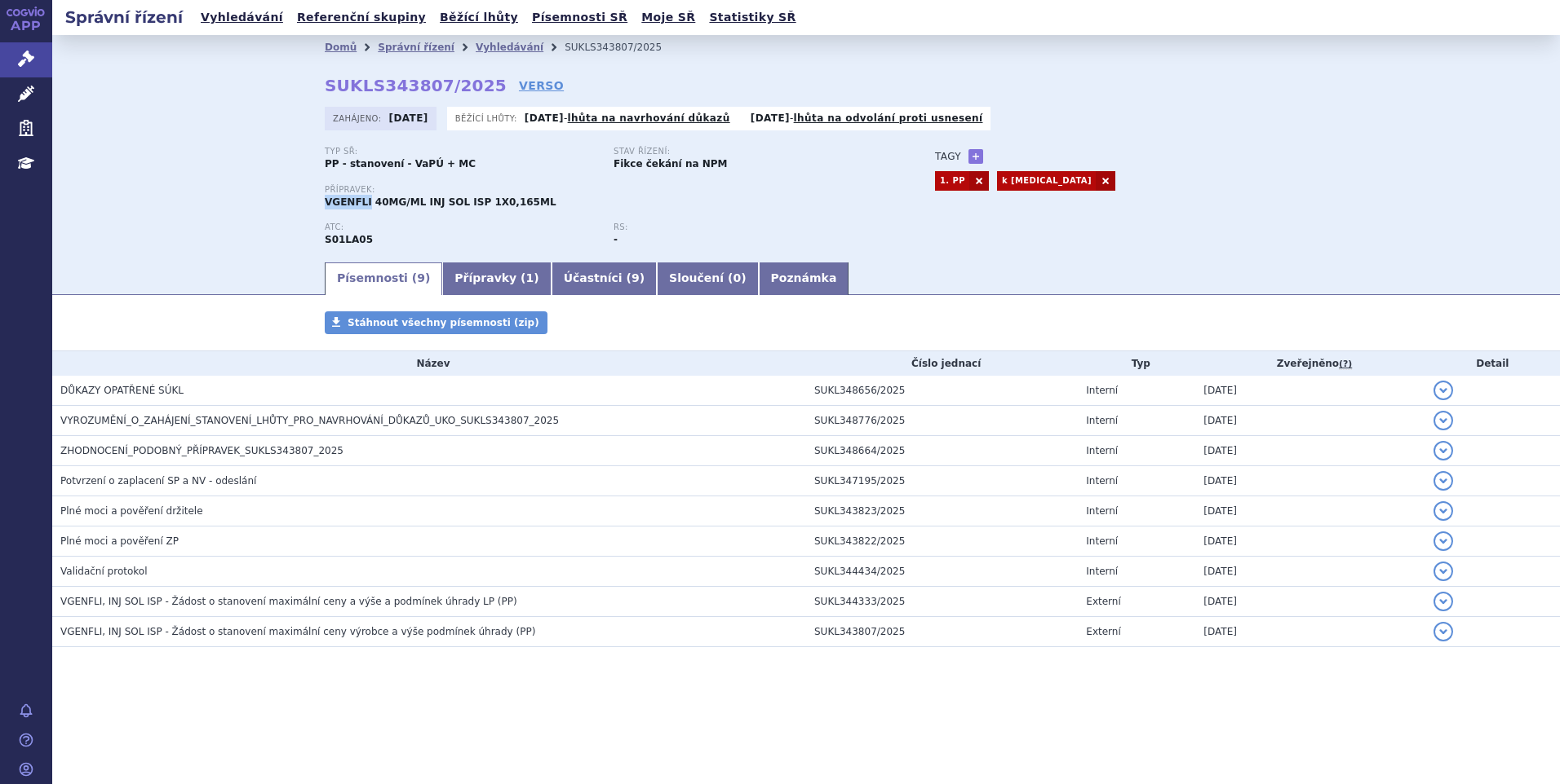
drag, startPoint x: 320, startPoint y: 202, endPoint x: 364, endPoint y: 206, distance: 44.2
click at [364, 206] on div "Domů Správní řízení Vyhledávání SUKLS343807/2025 SUKLS343807/2025 VERSO Zahájen…" at bounding box center [805, 159] width 1028 height 200
copy span "VGENFLI"
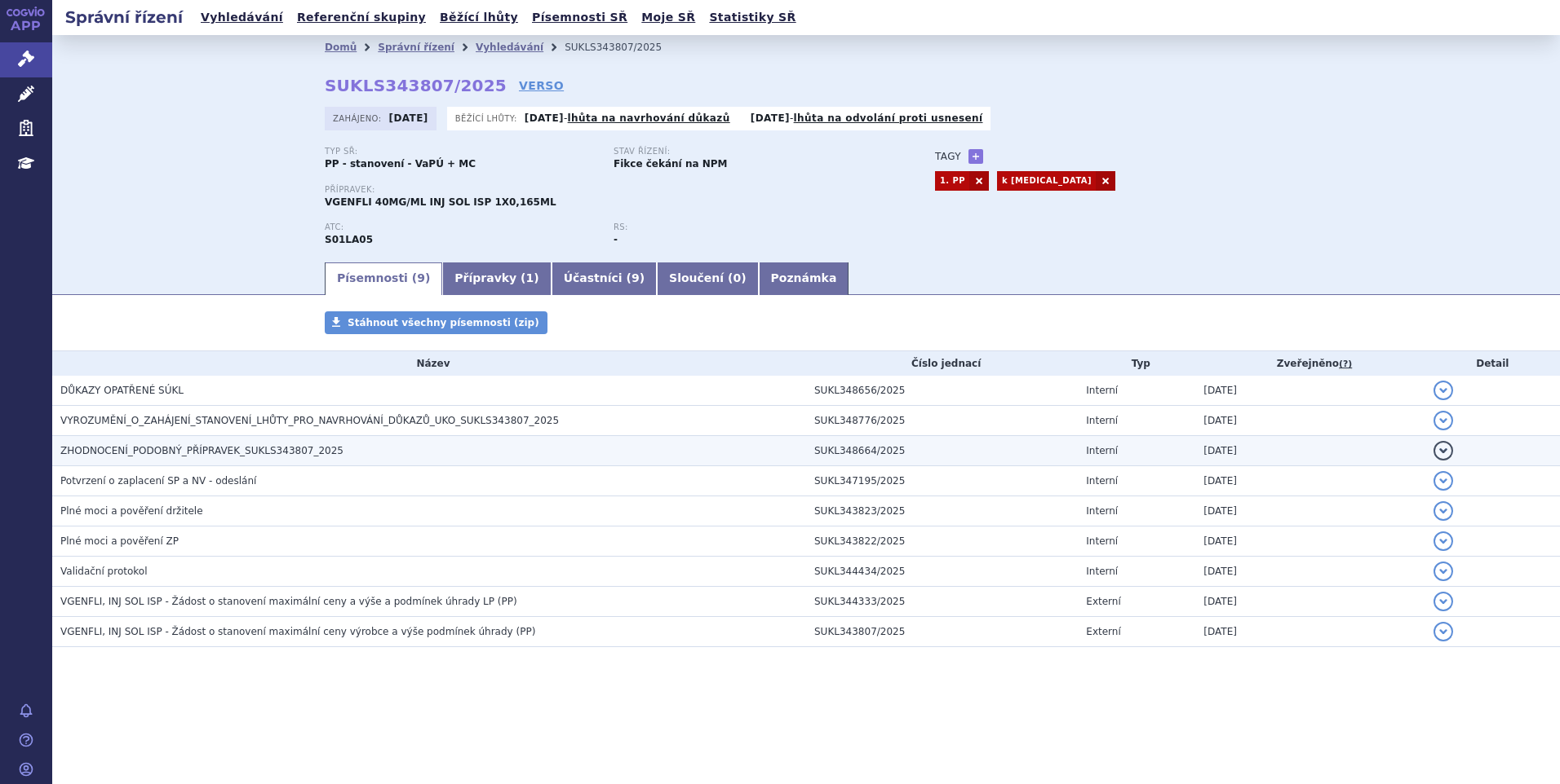
click at [273, 456] on span "ZHODNOCENÍ_PODOBNÝ_PŘÍPRAVEK_SUKLS343807_2025" at bounding box center [202, 450] width 283 height 11
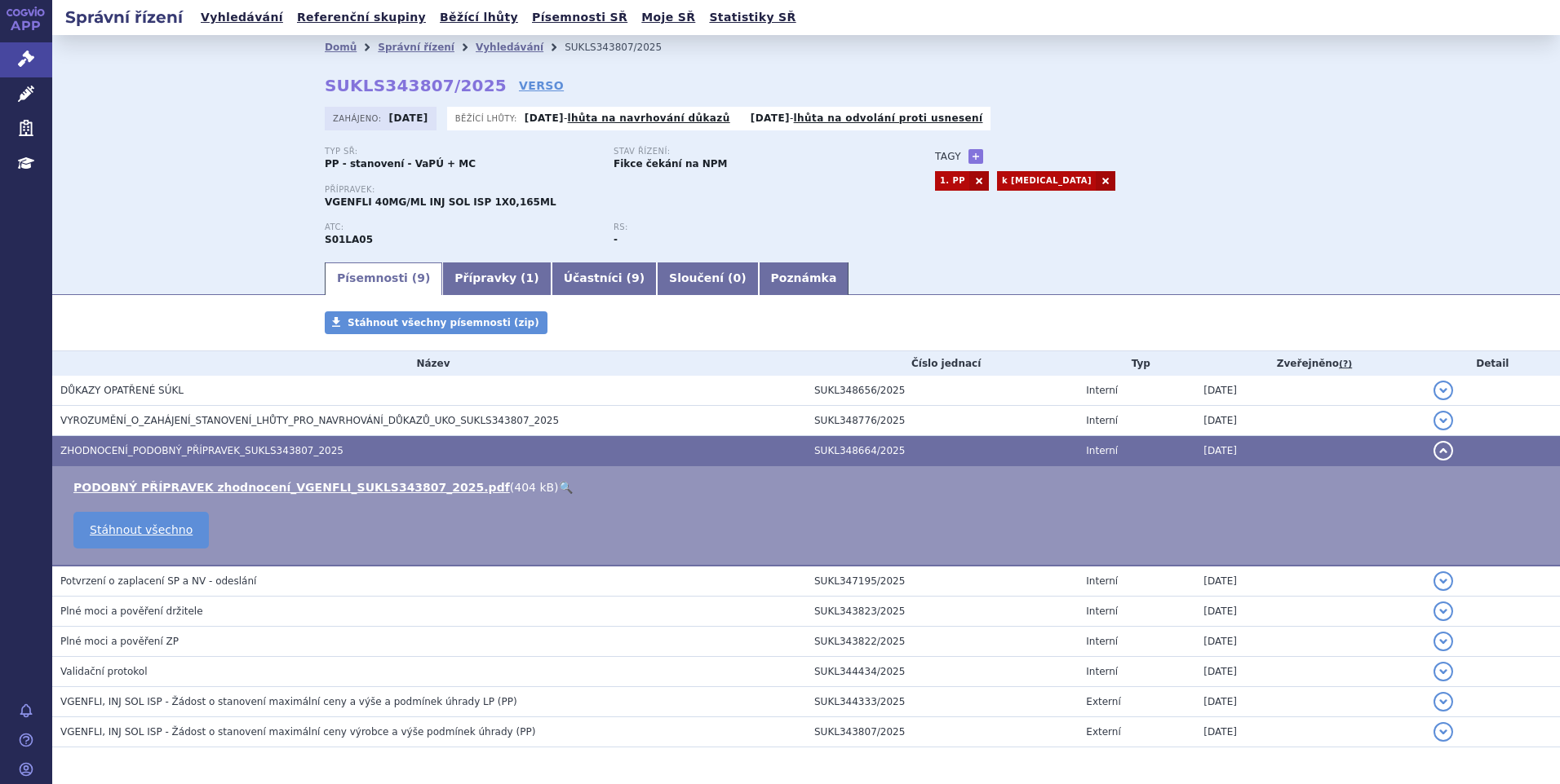
click at [559, 487] on link "🔍" at bounding box center [566, 487] width 14 height 13
drag, startPoint x: 38, startPoint y: 58, endPoint x: 56, endPoint y: 60, distance: 18.1
click at [38, 58] on link "Správní řízení" at bounding box center [26, 60] width 52 height 34
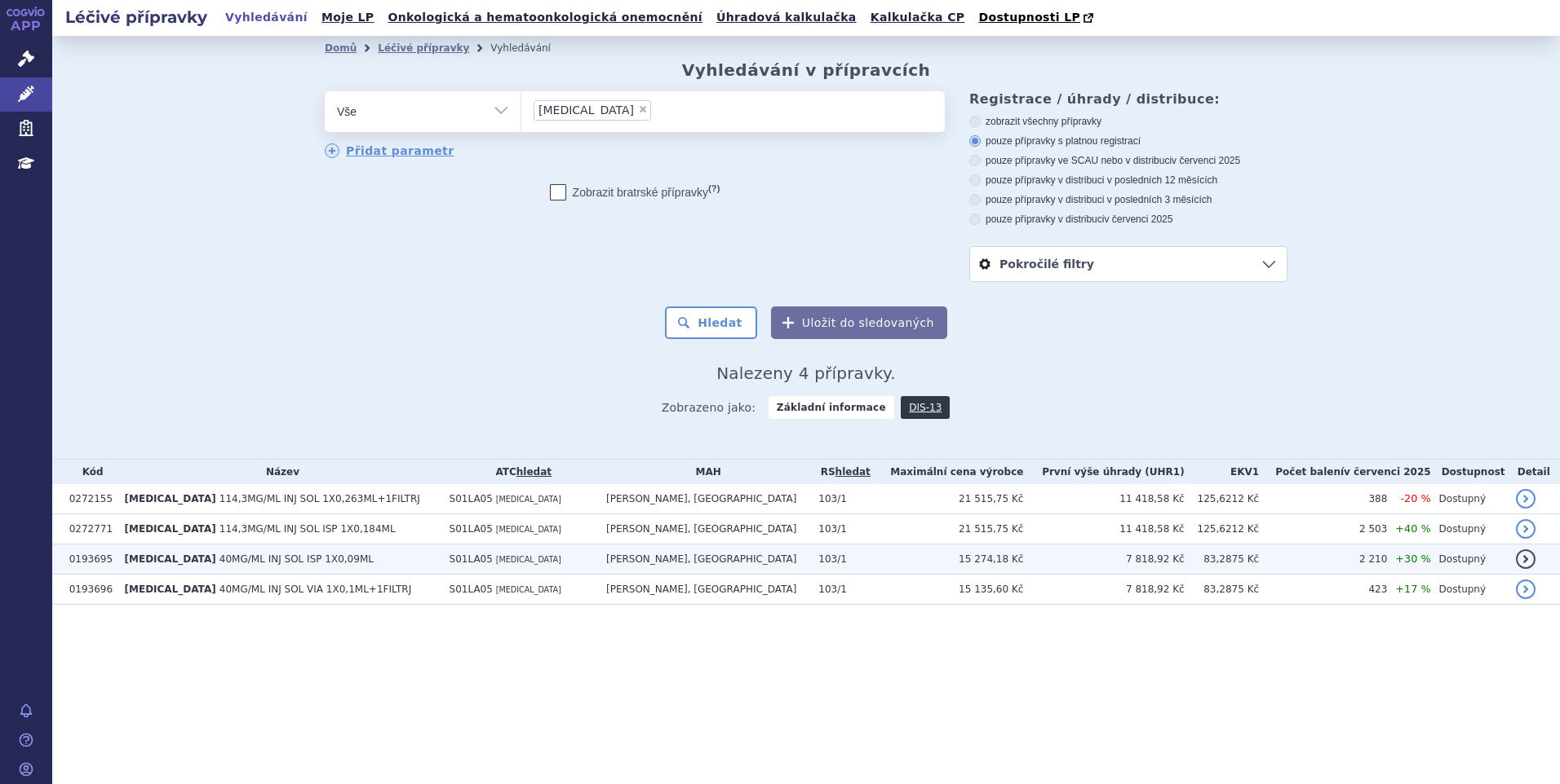
click at [1184, 559] on td "83,2875 Kč" at bounding box center [1221, 560] width 74 height 30
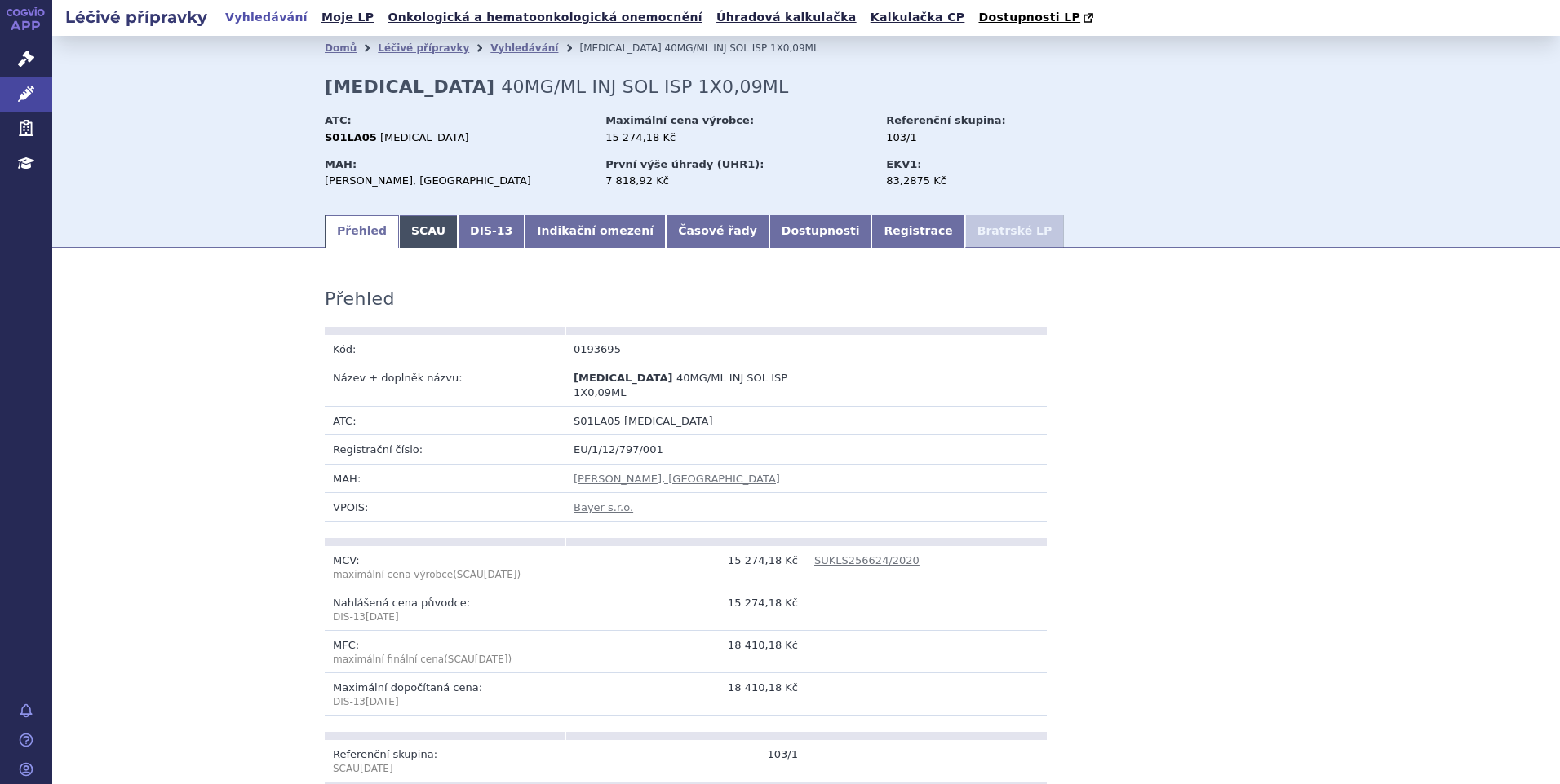
click at [422, 236] on link "SCAU" at bounding box center [428, 231] width 59 height 33
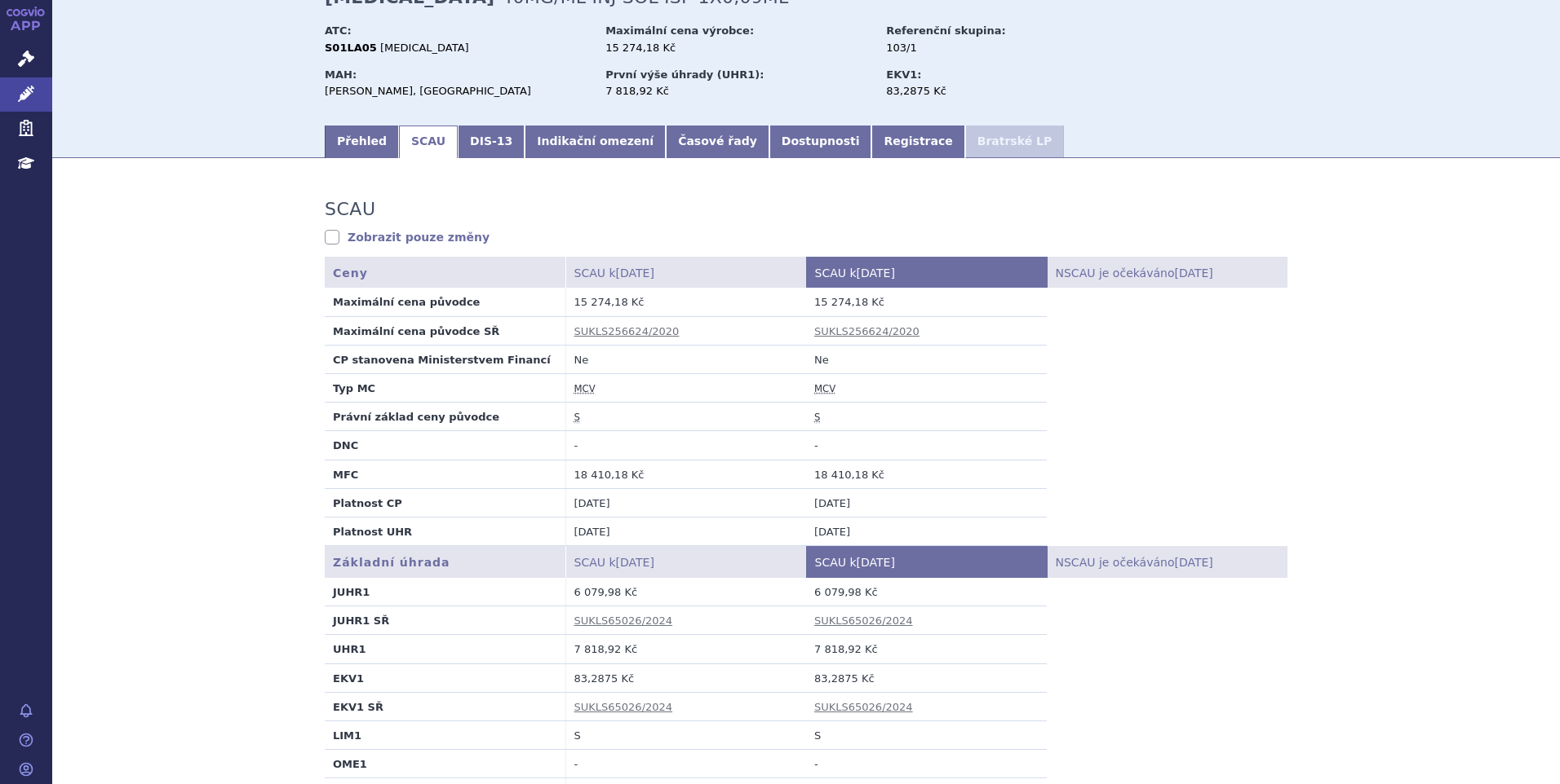
scroll to position [326, 0]
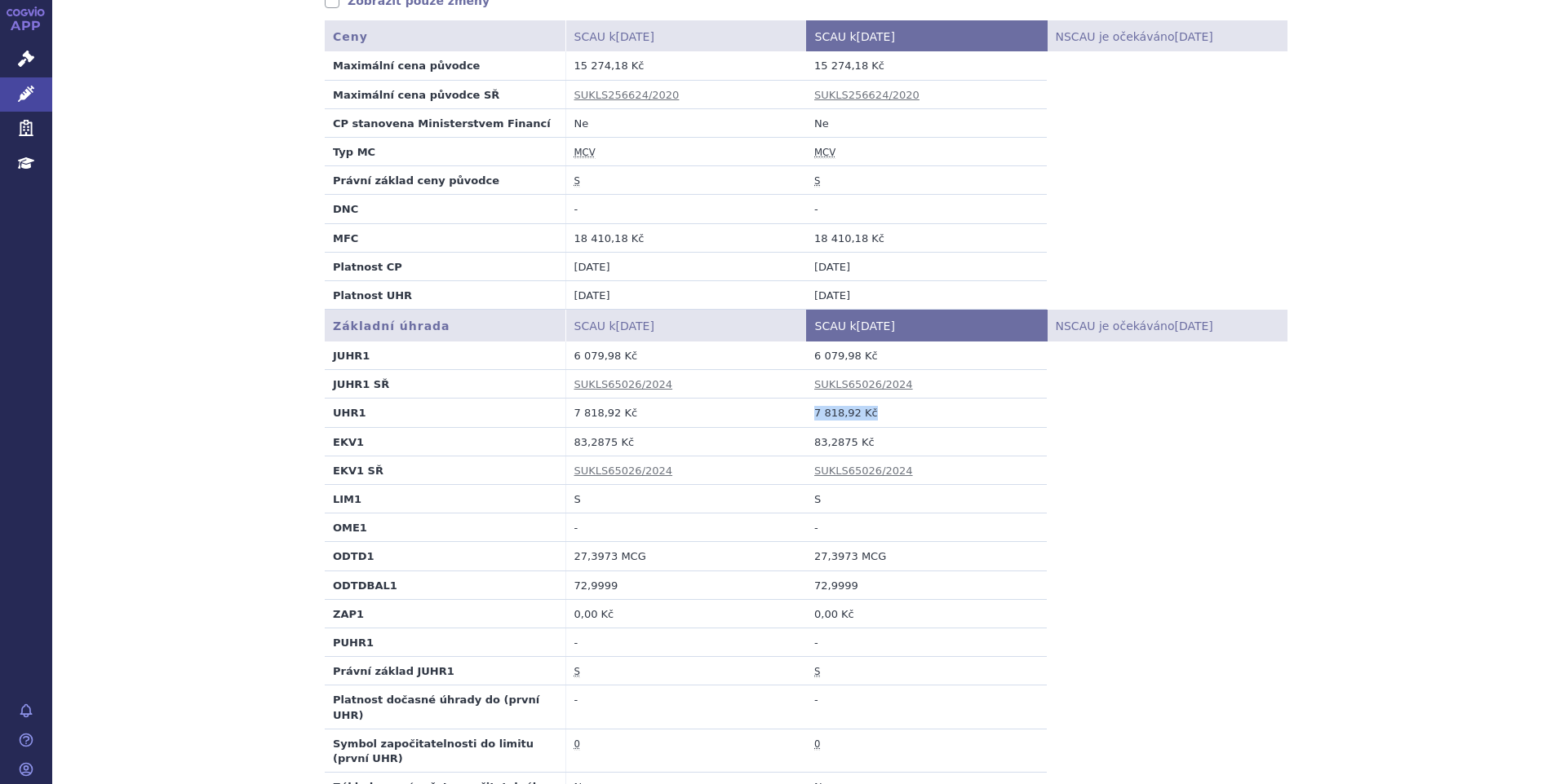
drag, startPoint x: 796, startPoint y: 417, endPoint x: 922, endPoint y: 420, distance: 126.0
click at [922, 420] on tr "UHR1 7 818,92 Kč 7 818,92 Kč" at bounding box center [806, 412] width 963 height 29
copy tr "7 818,92 Kč 7 818,92 Kč"
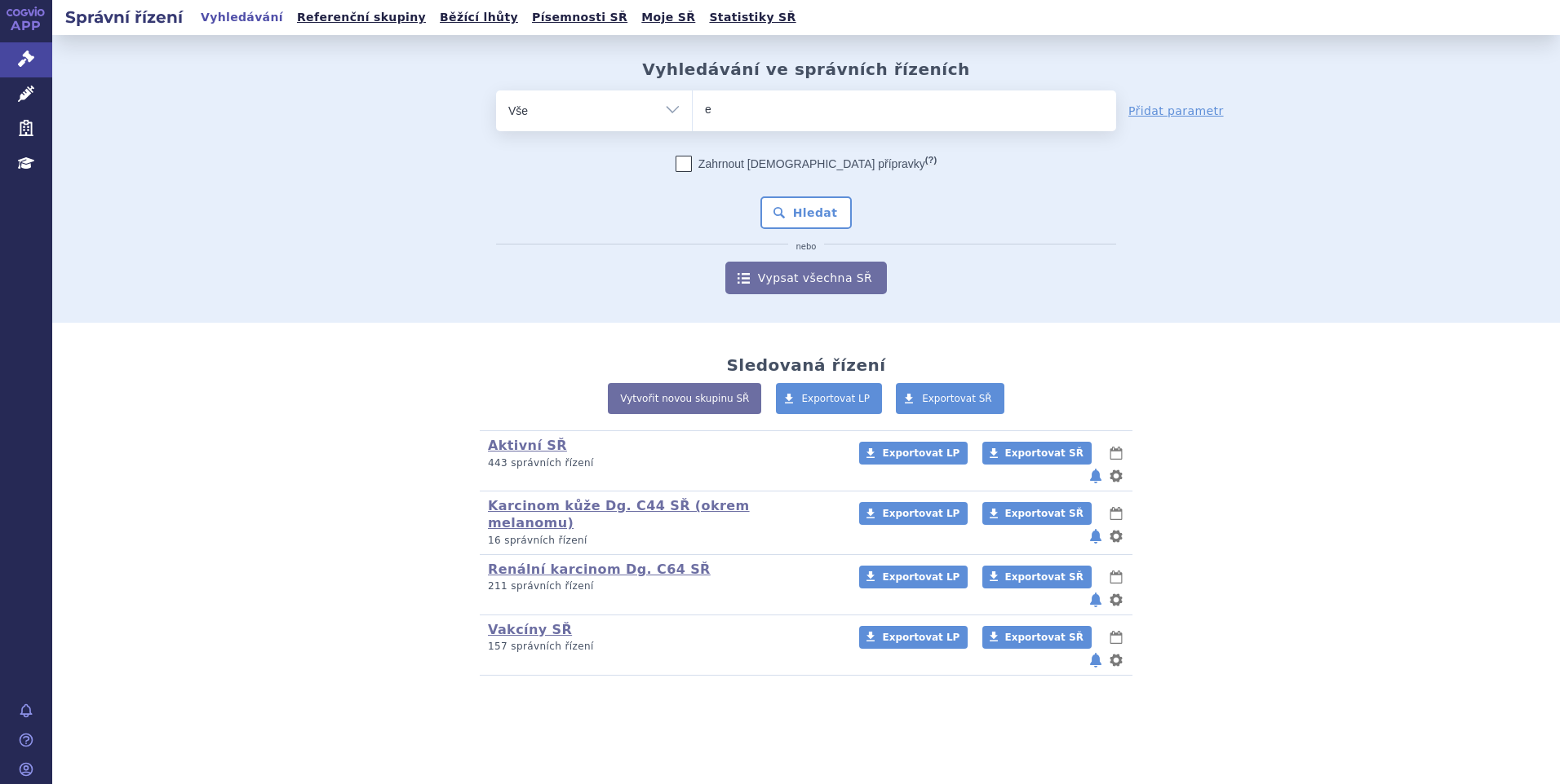
type input "ey"
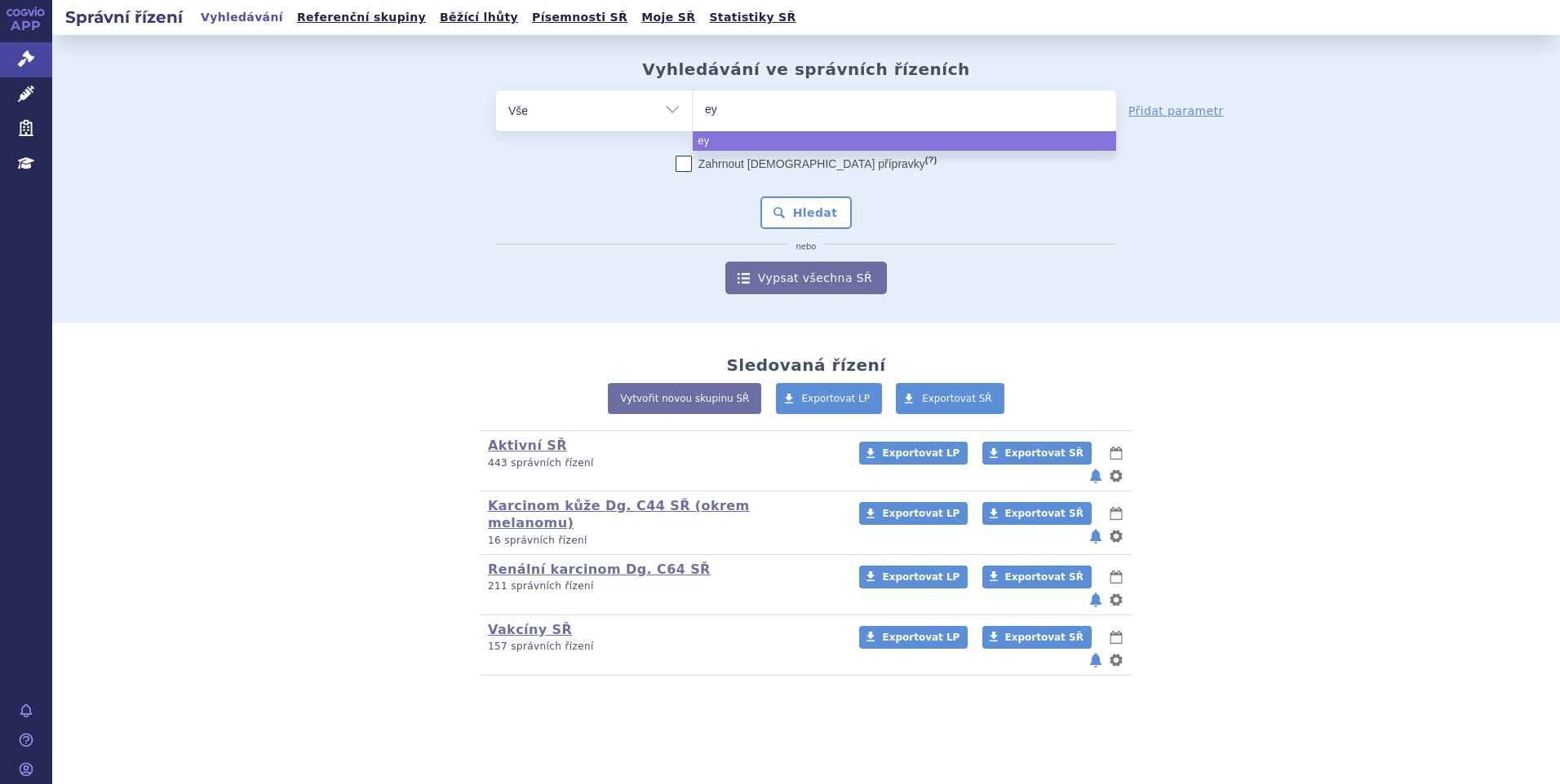
type input "eyl"
type input "[MEDICAL_DATA]"
select select "eylea"
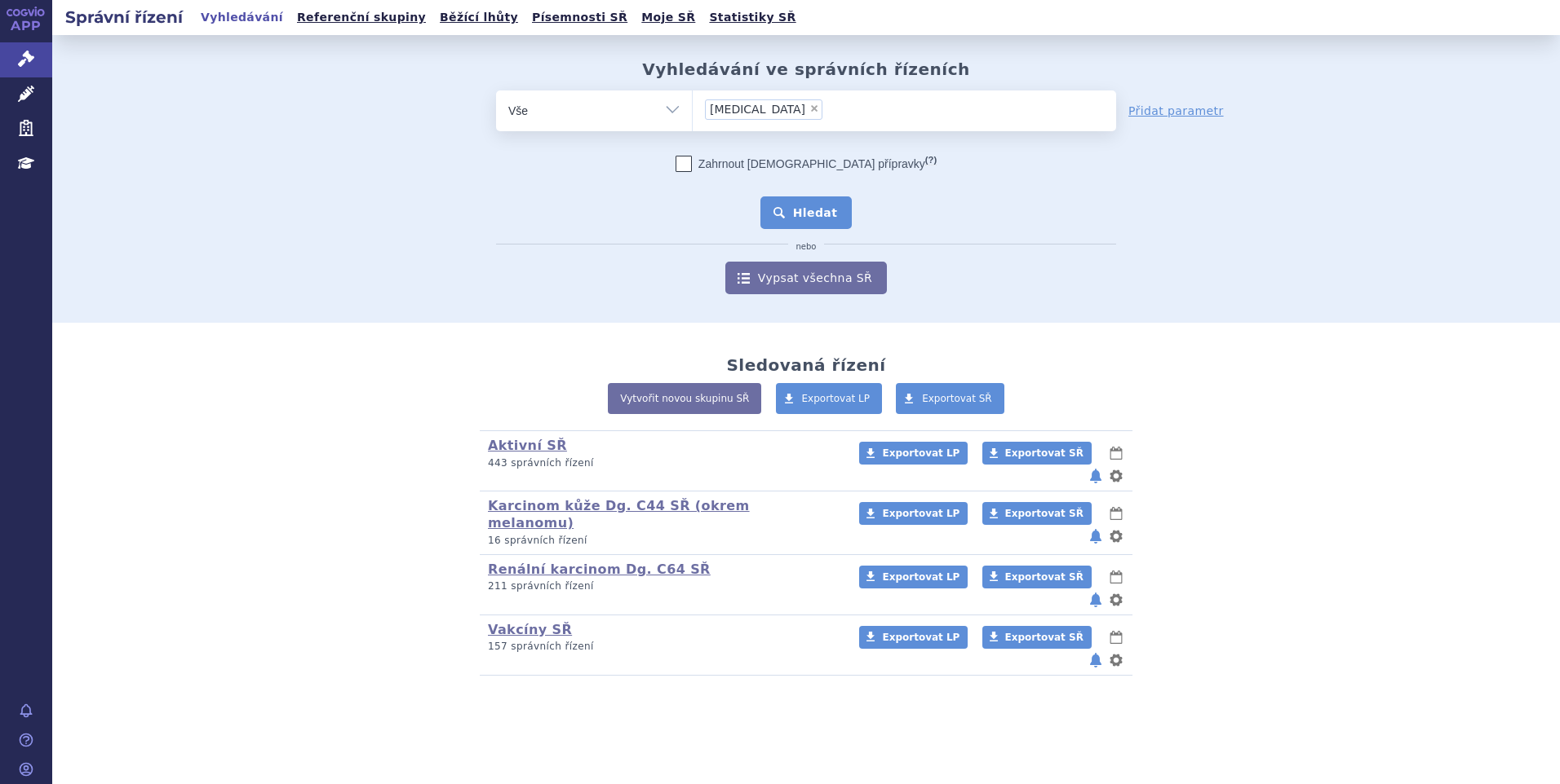
click at [796, 205] on button "Hledat" at bounding box center [806, 212] width 92 height 33
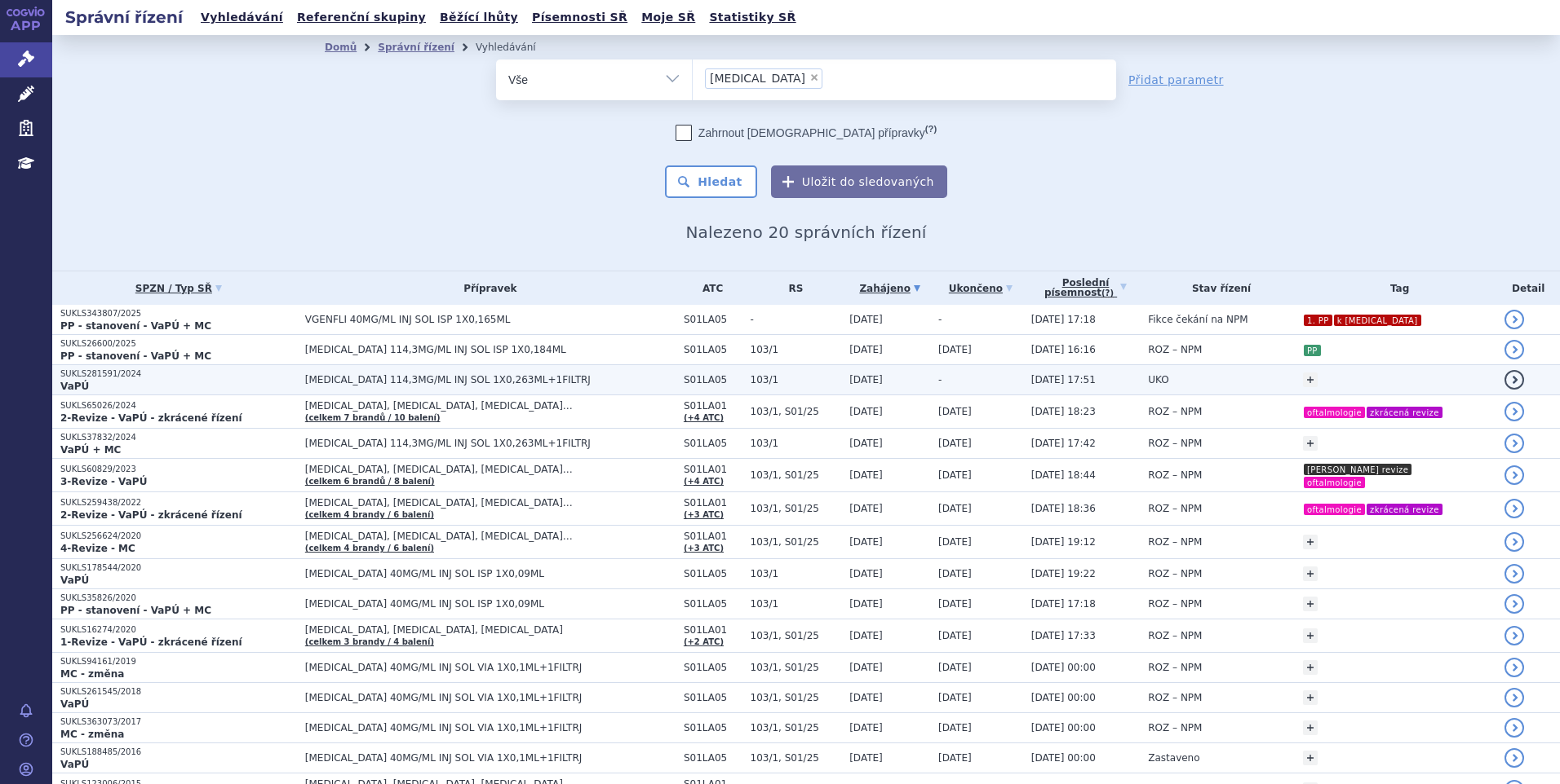
click at [1205, 380] on td "UKO" at bounding box center [1216, 381] width 155 height 30
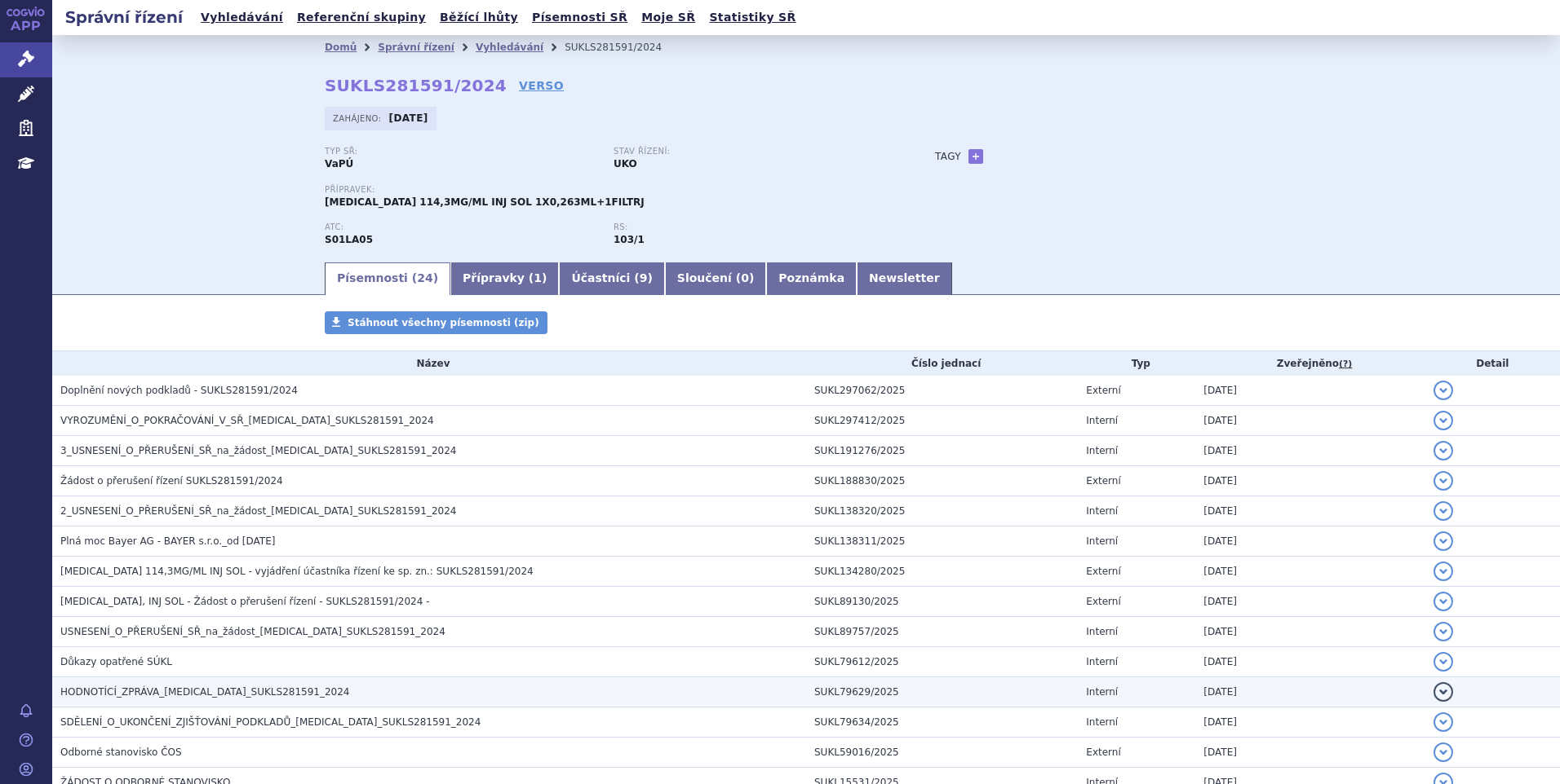
click at [87, 688] on span "HODNOTÍCÍ_ZPRÁVA_[MEDICAL_DATA]_SUKLS281591_2024" at bounding box center [205, 691] width 289 height 11
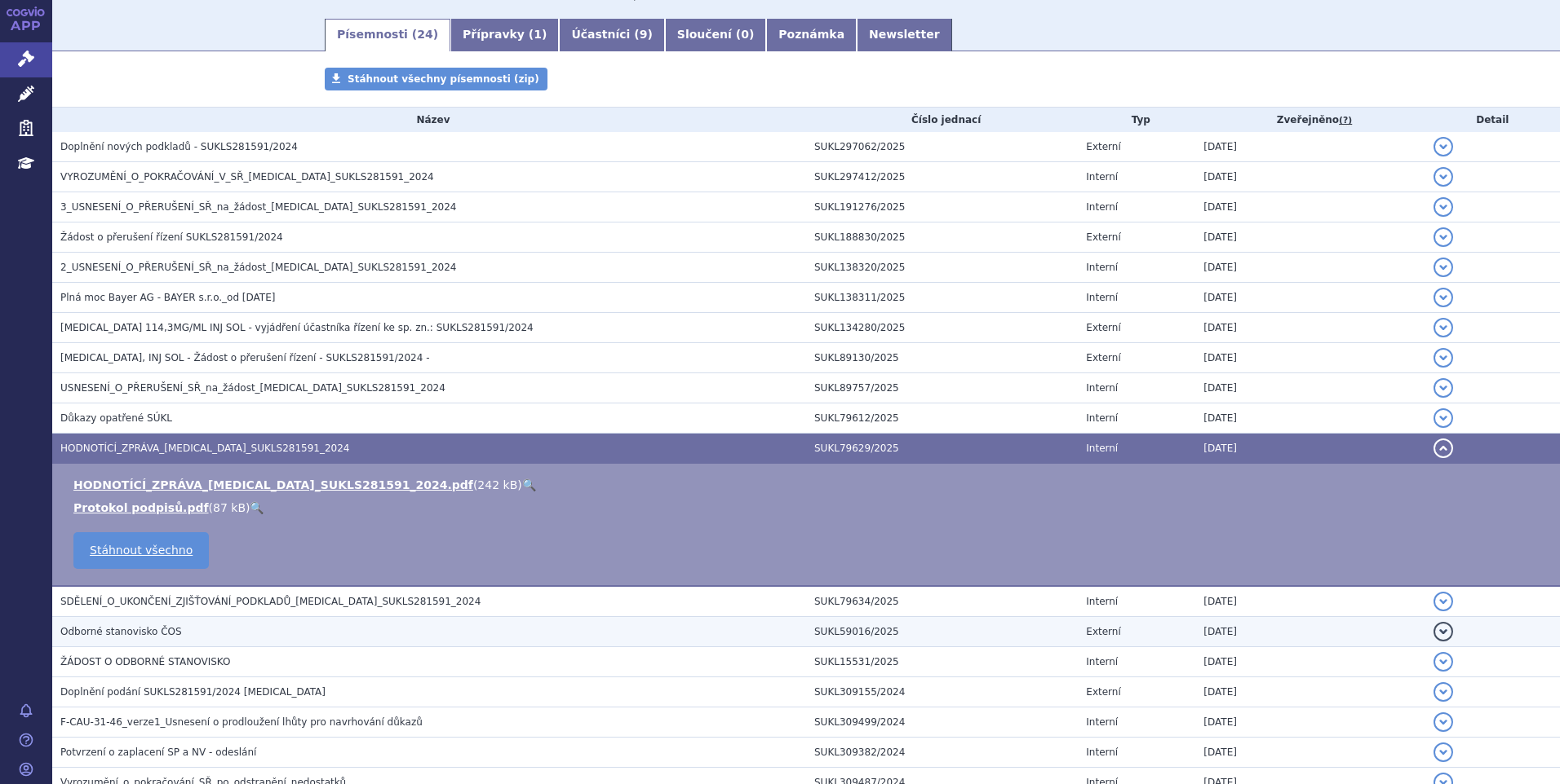
scroll to position [244, 0]
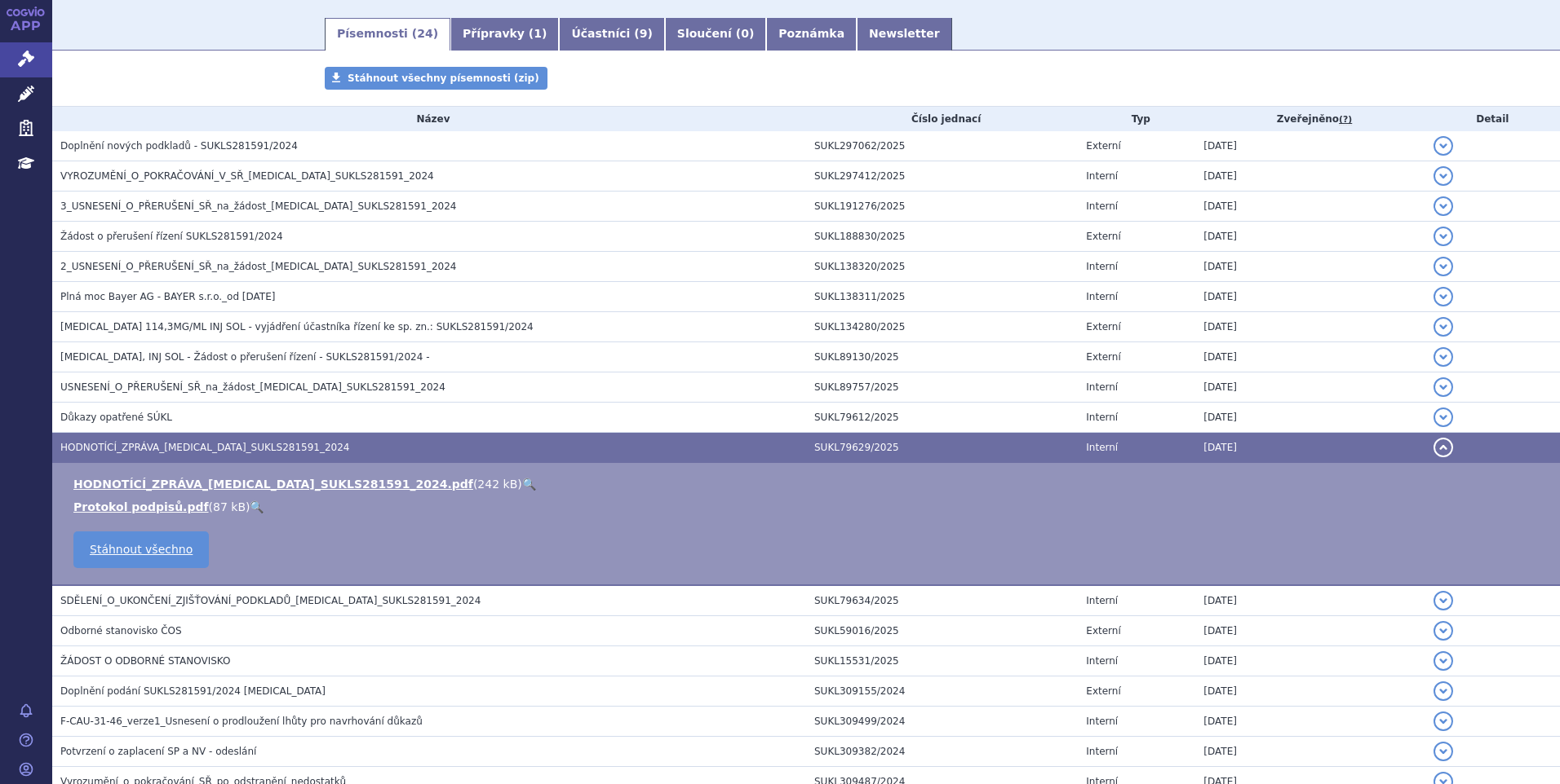
click at [522, 480] on link "🔍" at bounding box center [529, 484] width 14 height 13
